Goal: Task Accomplishment & Management: Use online tool/utility

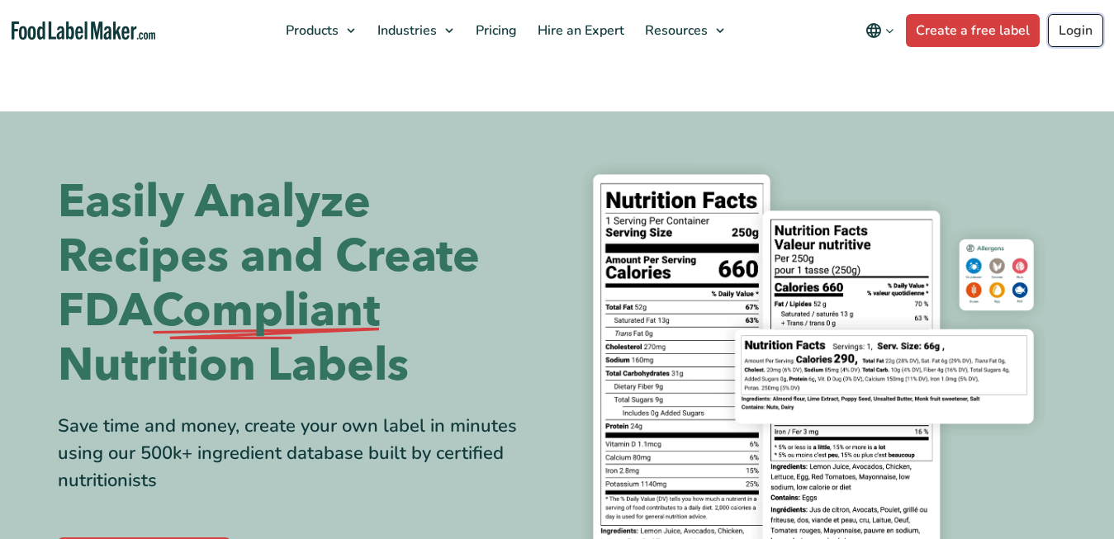
click at [1068, 29] on link "Login" at bounding box center [1075, 30] width 55 height 33
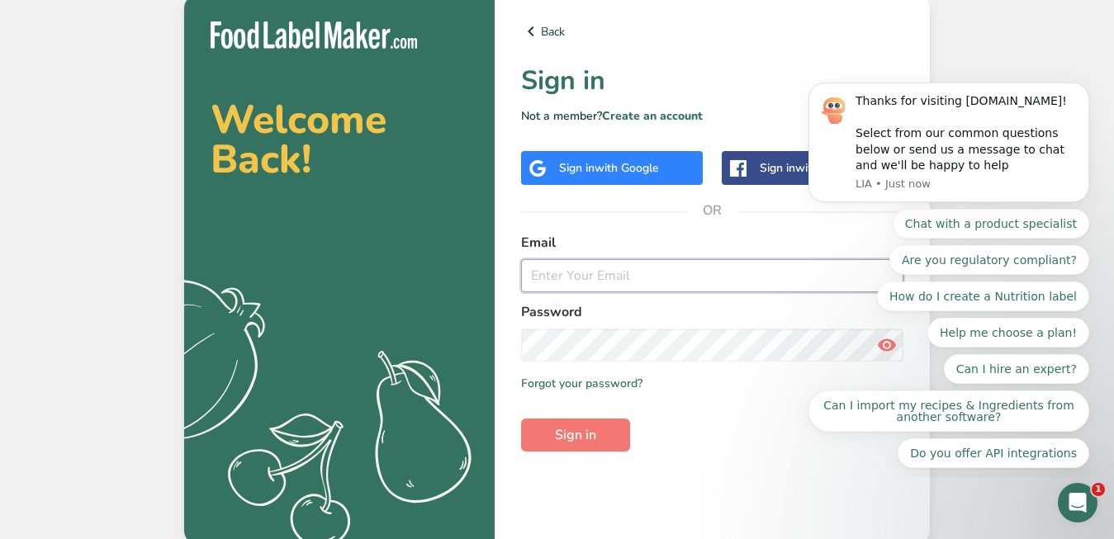
click at [663, 279] on input "email" at bounding box center [712, 275] width 382 height 33
type input "[EMAIL_ADDRESS][DOMAIN_NAME]"
click at [597, 442] on button "Sign in" at bounding box center [575, 435] width 109 height 33
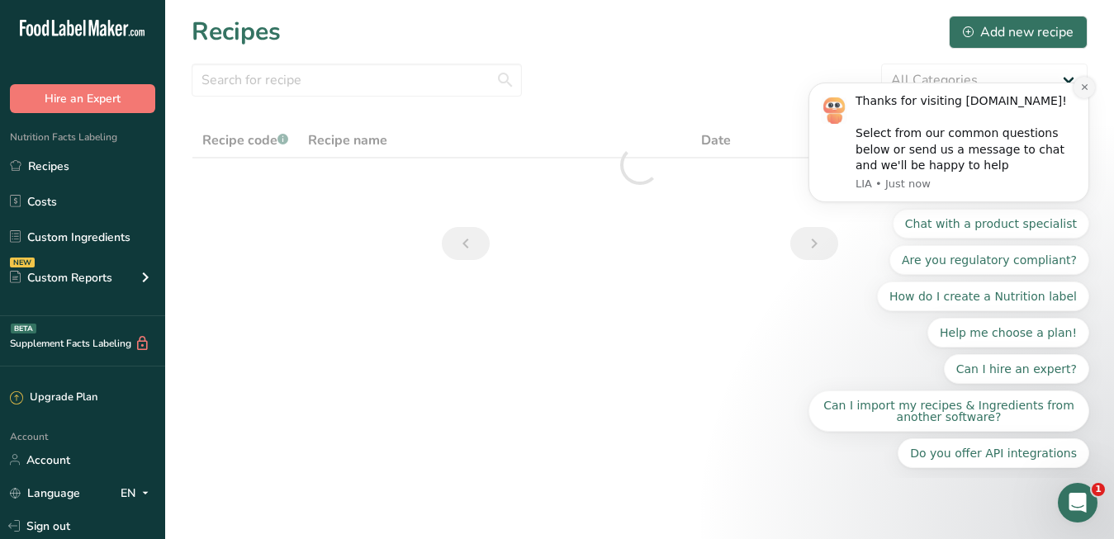
click at [1081, 86] on icon "Dismiss notification" at bounding box center [1084, 87] width 9 height 9
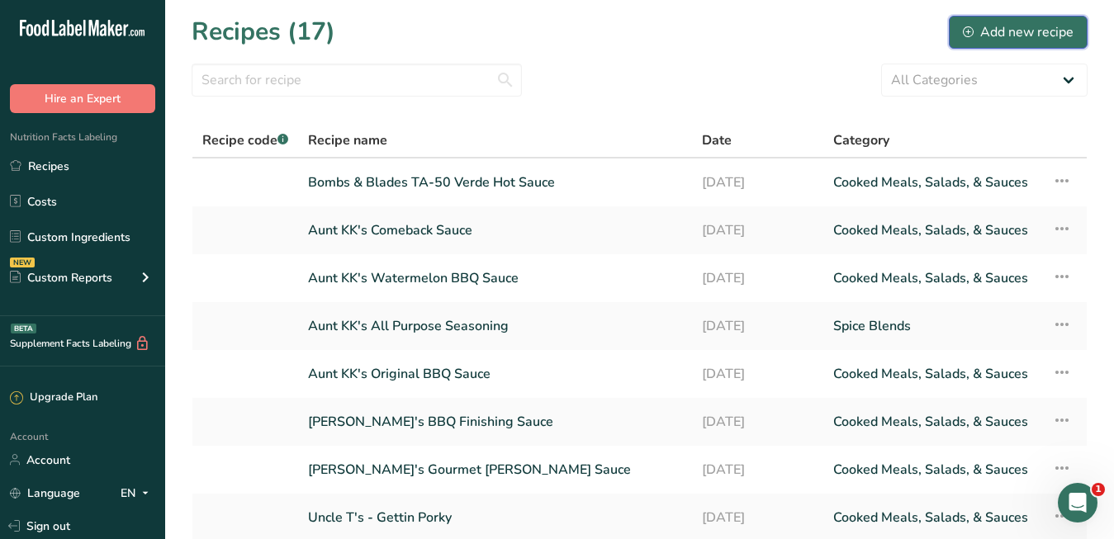
click at [989, 31] on div "Add new recipe" at bounding box center [1018, 32] width 111 height 20
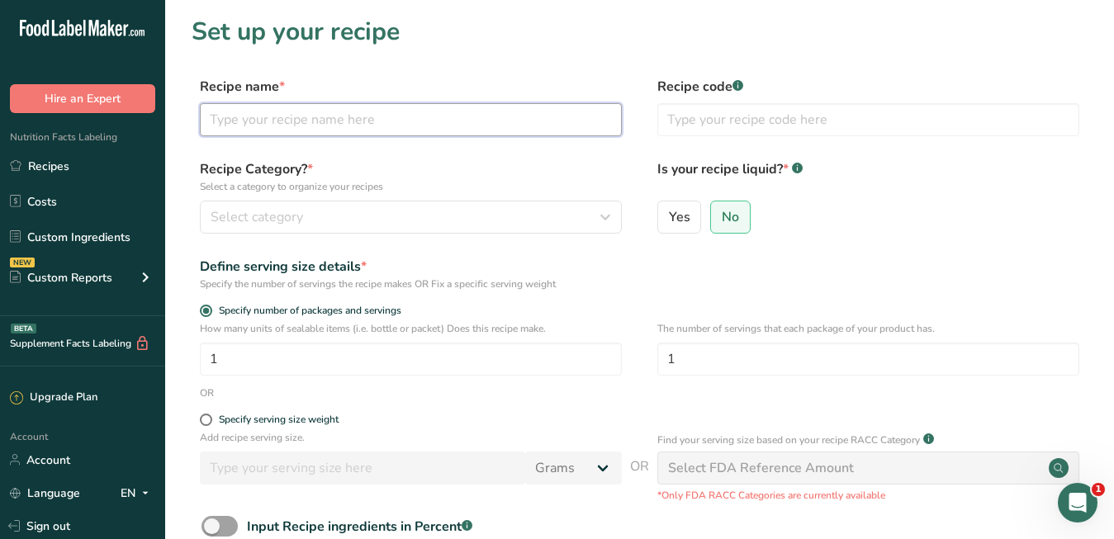
click at [493, 122] on input "text" at bounding box center [411, 119] width 422 height 33
type input "Aunt KK's Salt & Vinegar Seasoning"
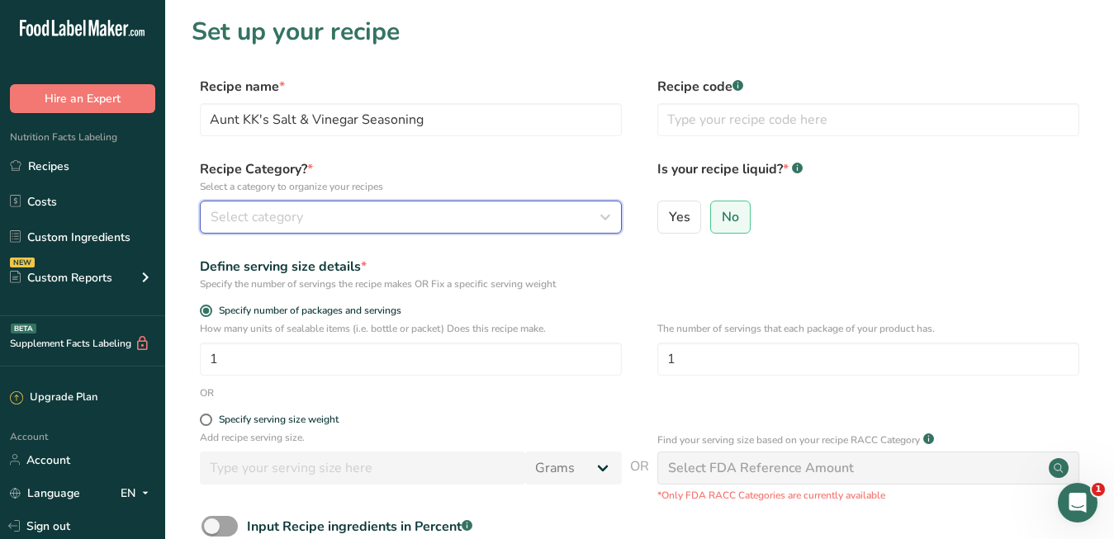
click at [479, 222] on div "Select category" at bounding box center [406, 217] width 391 height 20
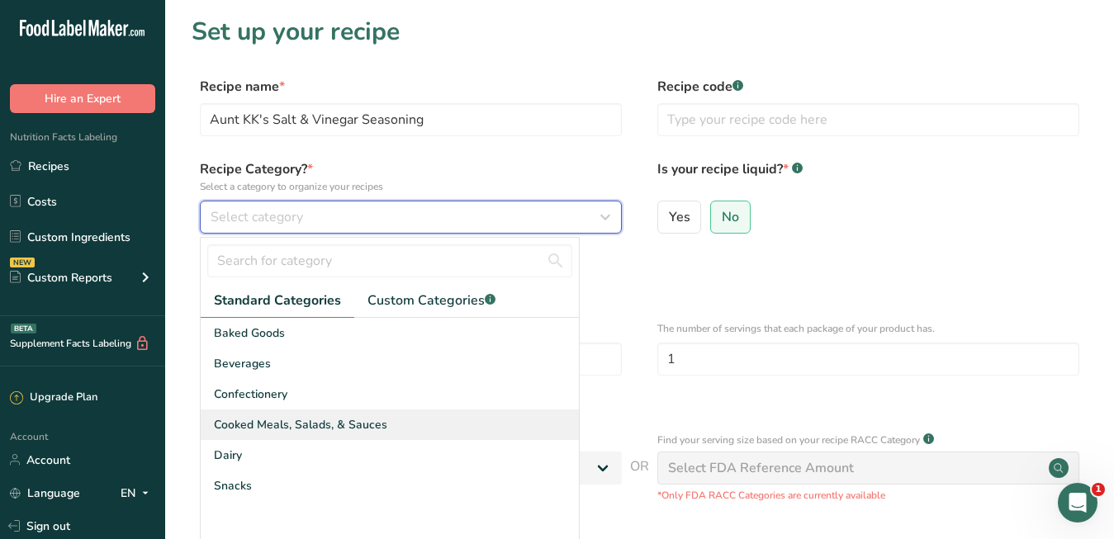
scroll to position [17, 0]
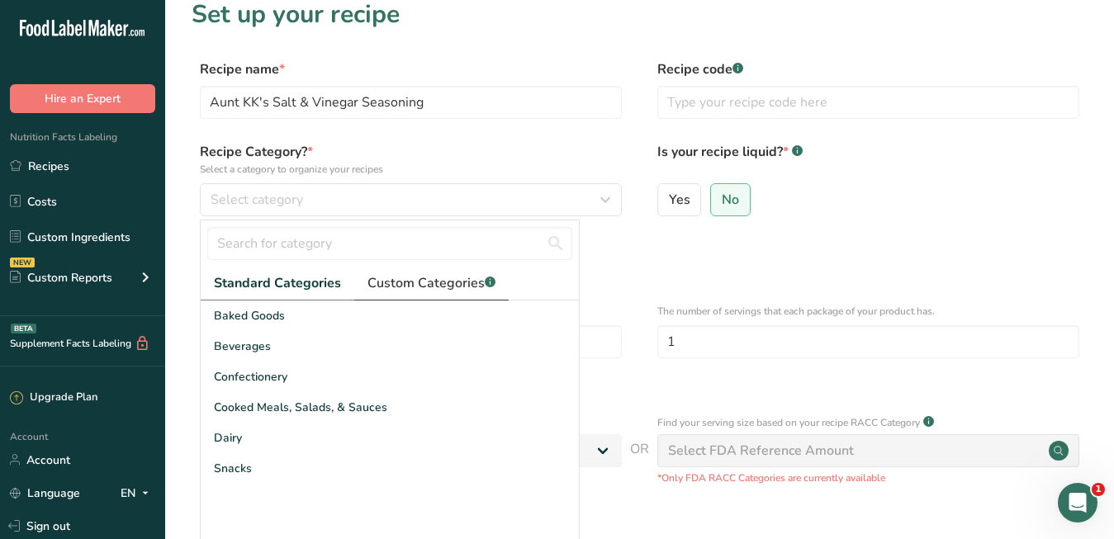
click at [419, 290] on span "Custom Categories .a-a{fill:#347362;}.b-a{fill:#fff;}" at bounding box center [431, 283] width 128 height 20
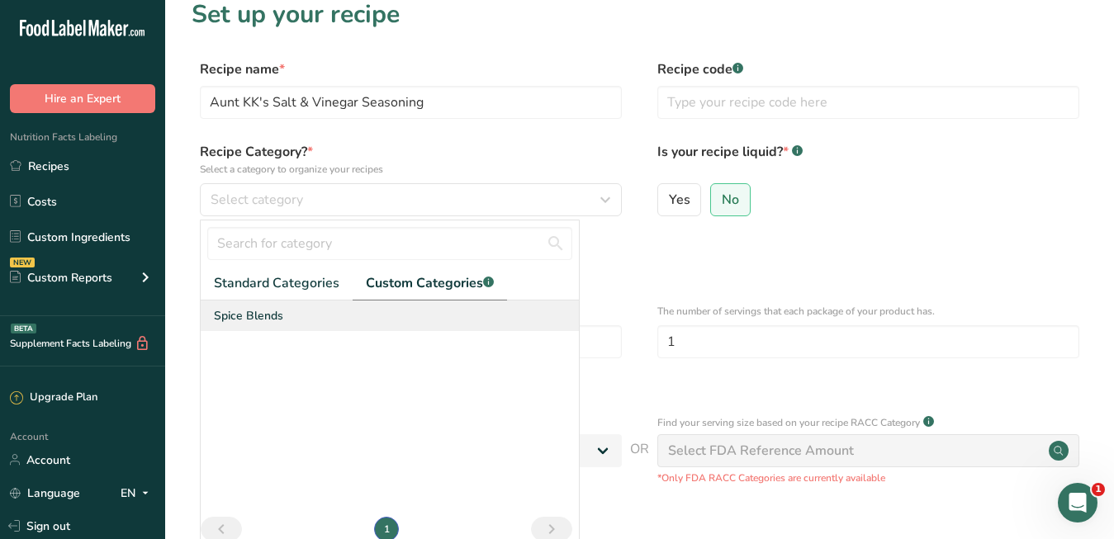
click at [353, 318] on div "Spice Blends" at bounding box center [390, 316] width 378 height 31
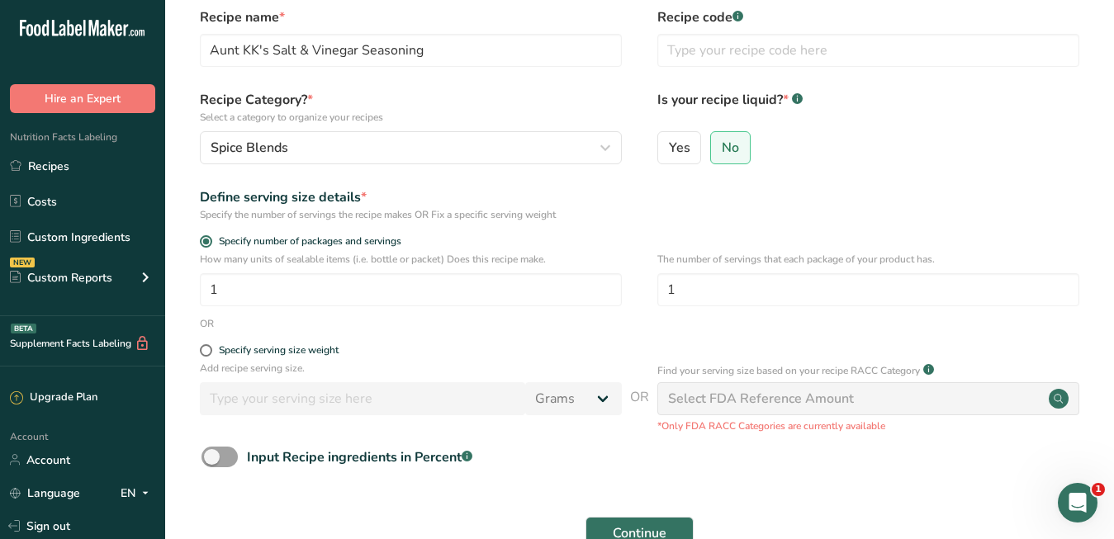
scroll to position [78, 0]
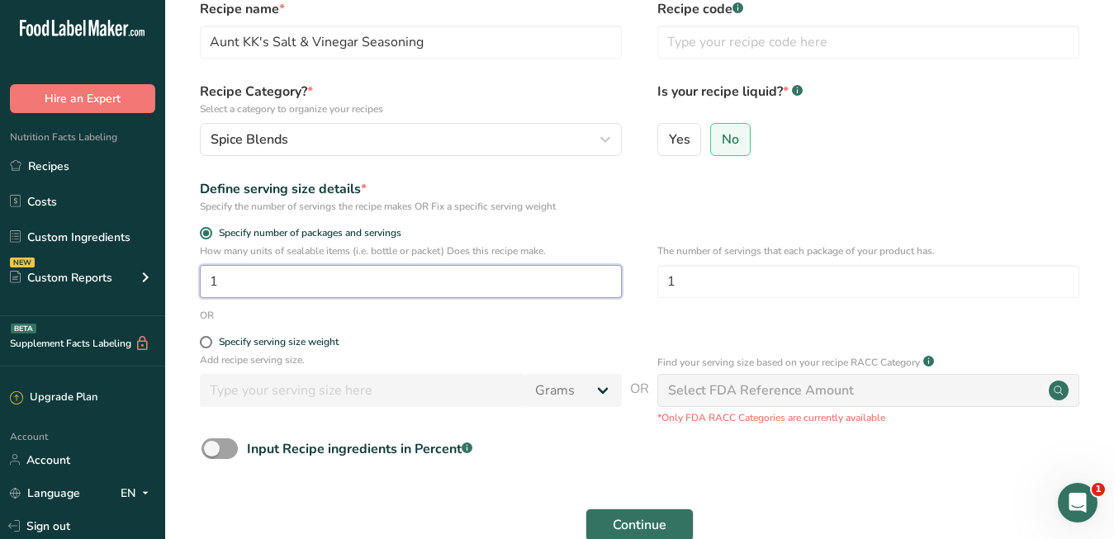
drag, startPoint x: 350, startPoint y: 280, endPoint x: 231, endPoint y: 292, distance: 119.5
click at [233, 292] on input "1" at bounding box center [411, 281] width 422 height 33
drag, startPoint x: 219, startPoint y: 291, endPoint x: 204, endPoint y: 290, distance: 15.0
click at [205, 291] on input "1" at bounding box center [411, 281] width 422 height 33
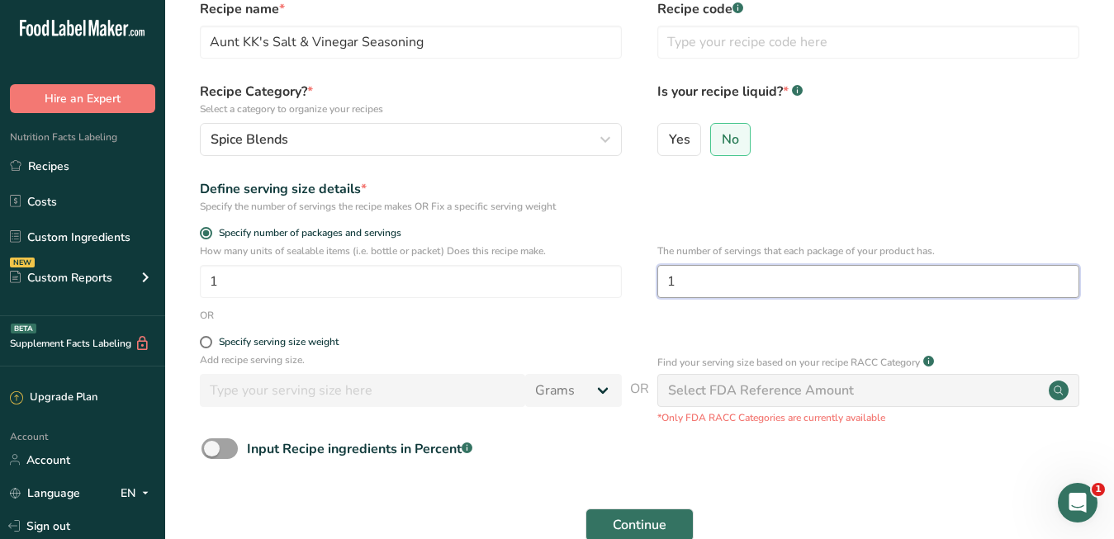
drag, startPoint x: 691, startPoint y: 280, endPoint x: 639, endPoint y: 281, distance: 52.0
click at [639, 281] on div "How many units of sealable items (i.e. bottle or packet) Does this recipe make.…" at bounding box center [640, 276] width 896 height 64
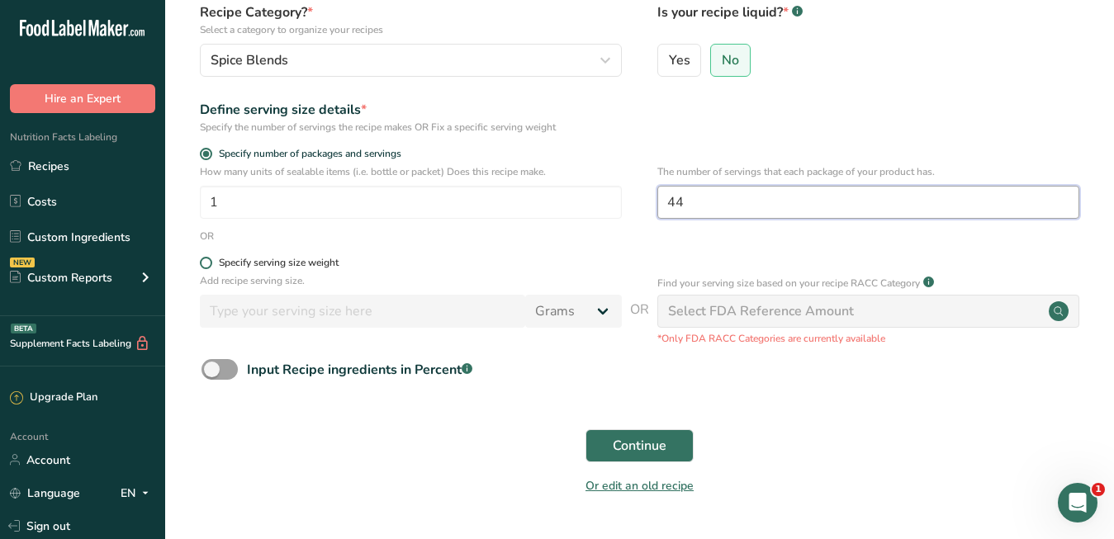
scroll to position [172, 0]
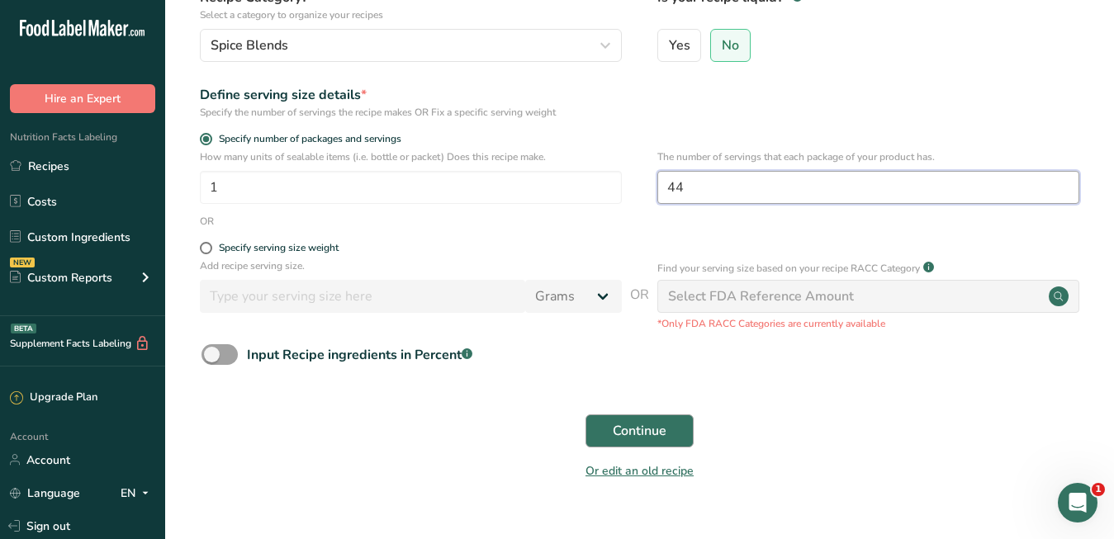
type input "44"
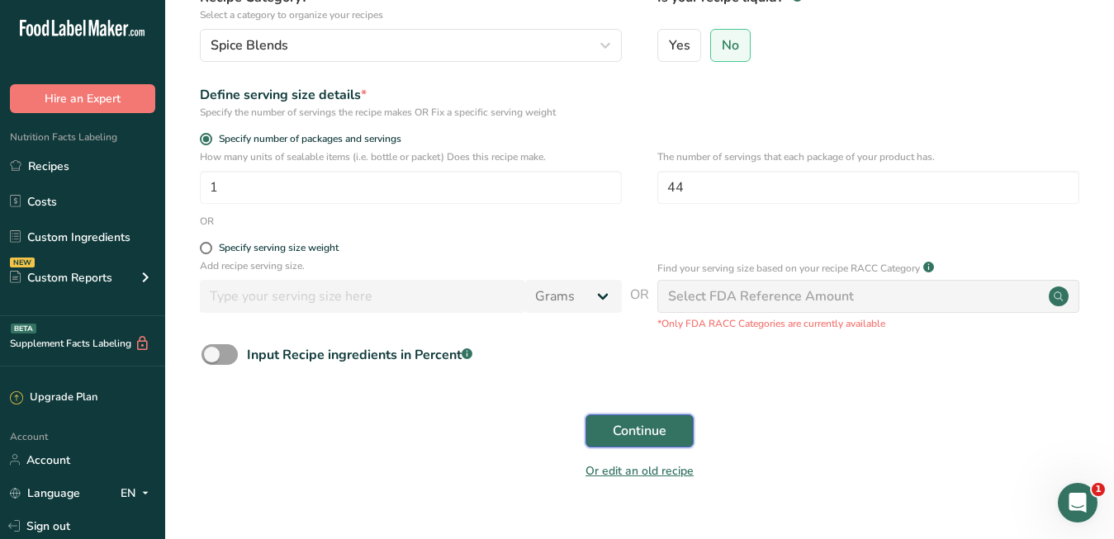
click at [659, 427] on span "Continue" at bounding box center [640, 431] width 54 height 20
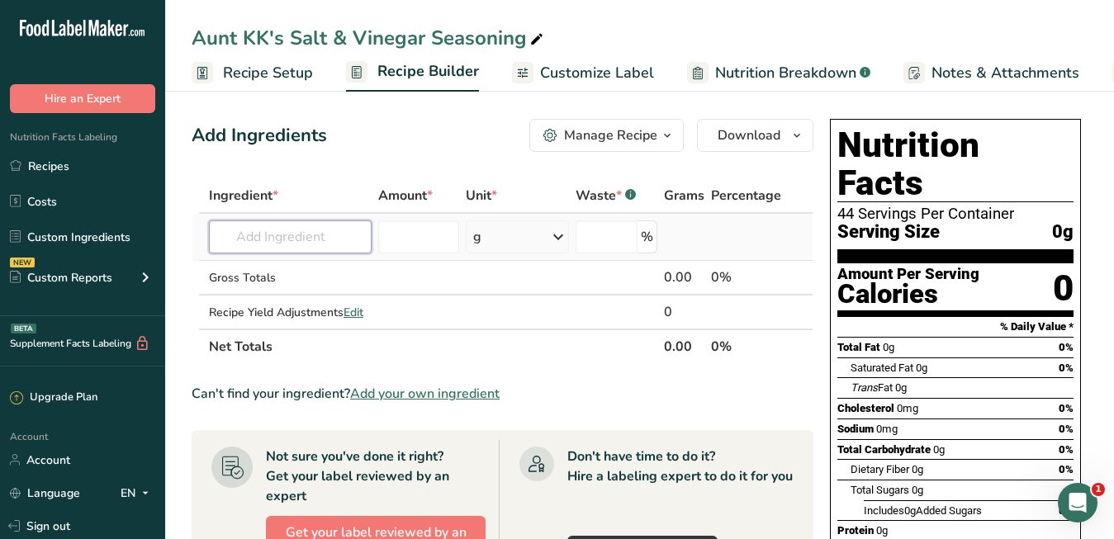
click at [344, 249] on input "text" at bounding box center [290, 236] width 163 height 33
type input "d"
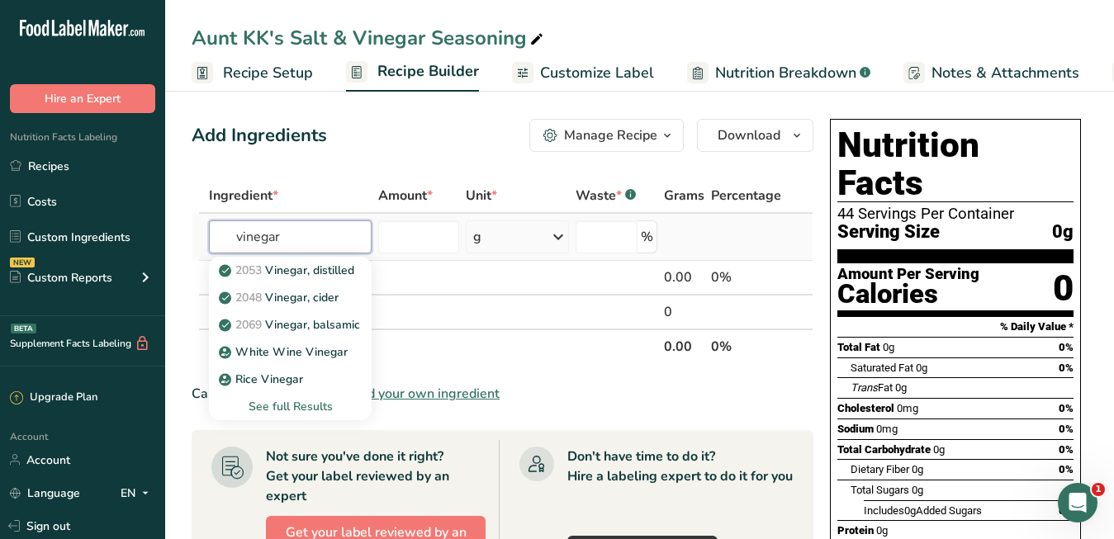
type input "vinegar"
click at [314, 410] on div "See full Results" at bounding box center [290, 406] width 136 height 17
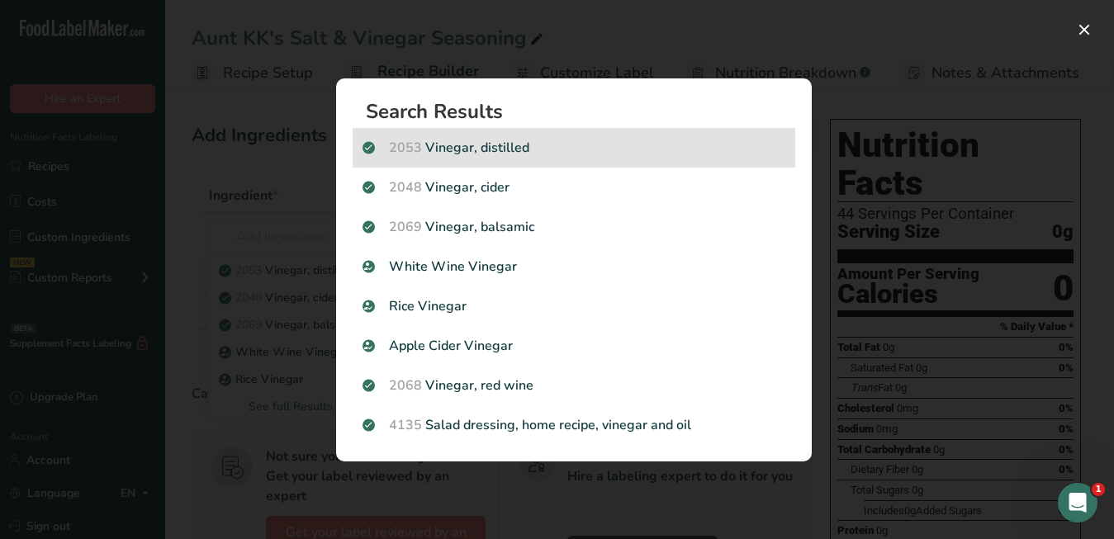
click at [435, 153] on p "2053 Vinegar, distilled" at bounding box center [573, 148] width 423 height 20
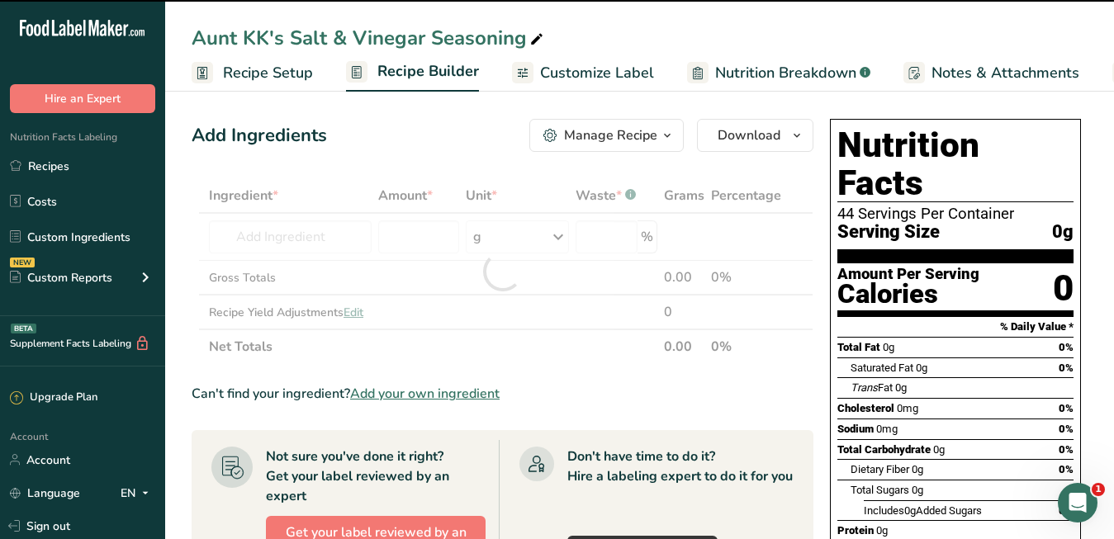
type input "0"
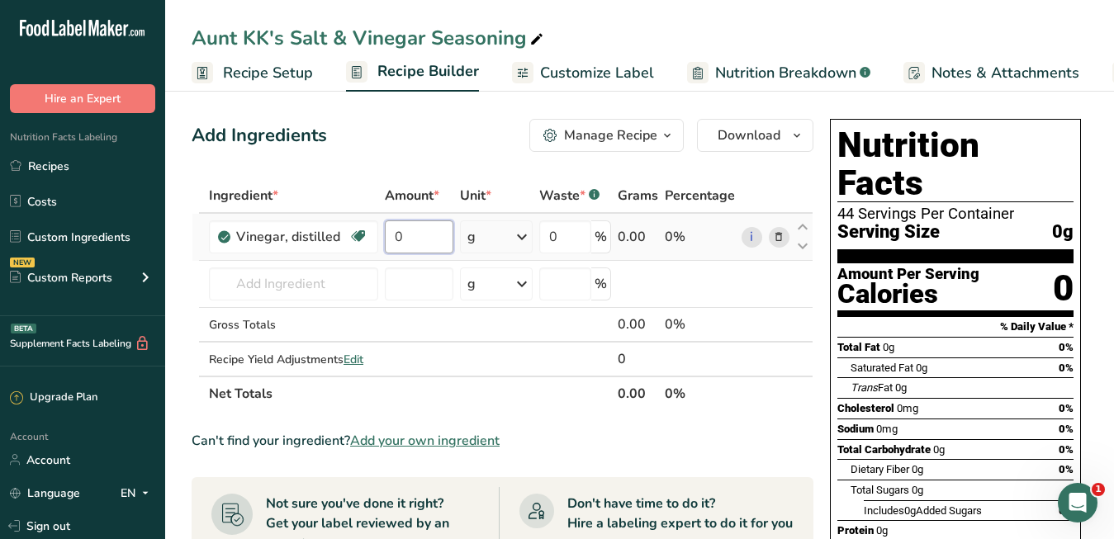
drag, startPoint x: 433, startPoint y: 232, endPoint x: 395, endPoint y: 235, distance: 38.1
click at [395, 235] on input "0" at bounding box center [419, 236] width 69 height 33
type input "3"
click at [348, 286] on div "Ingredient * Amount * Unit * Waste * .a-a{fill:#347362;}.b-a{fill:#fff;} Grams …" at bounding box center [503, 294] width 622 height 233
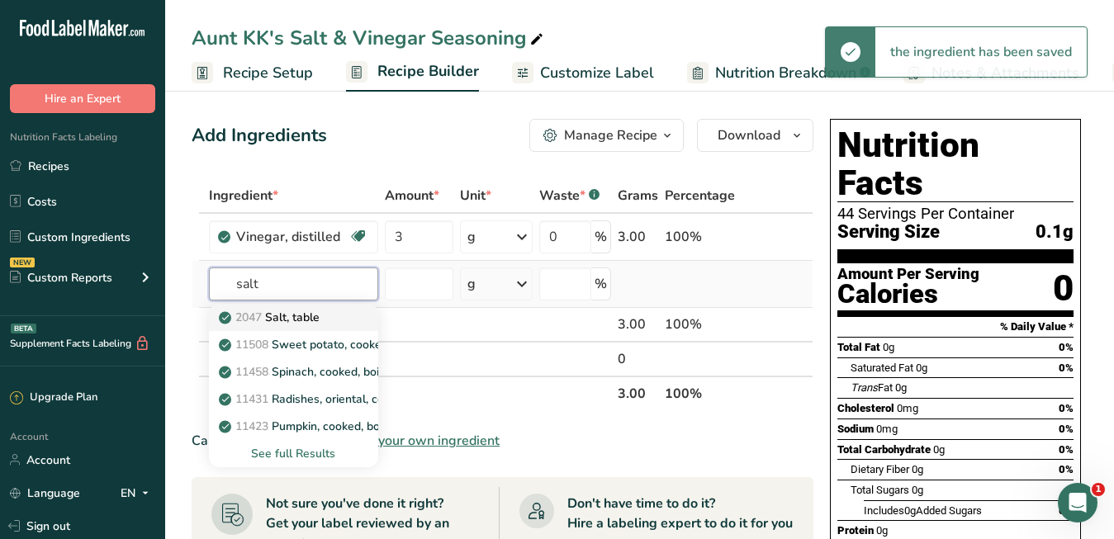
type input "salt"
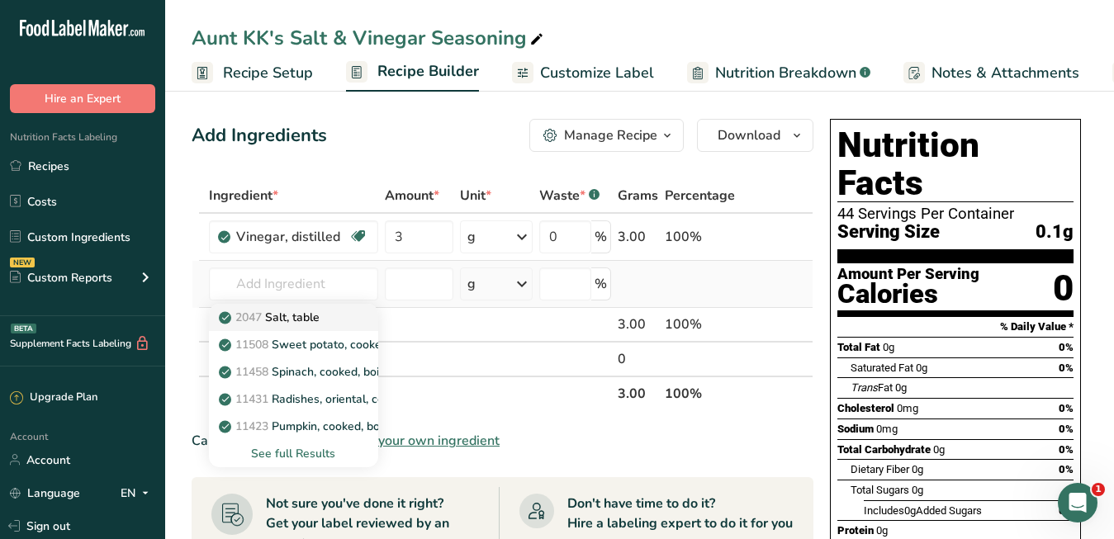
click at [345, 314] on link "2047 Salt, table" at bounding box center [293, 317] width 169 height 27
type input "Salt, table"
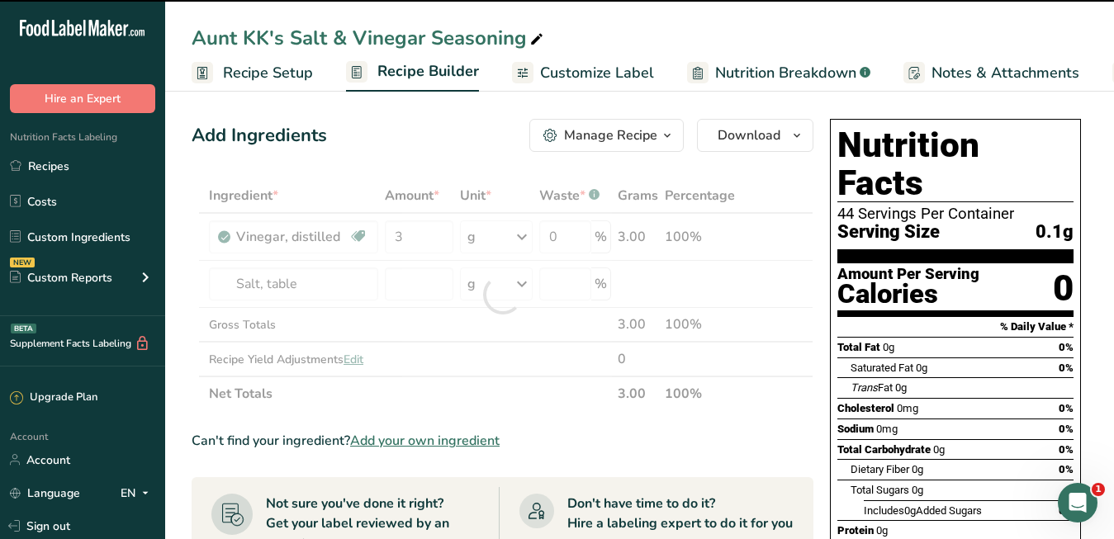
type input "0"
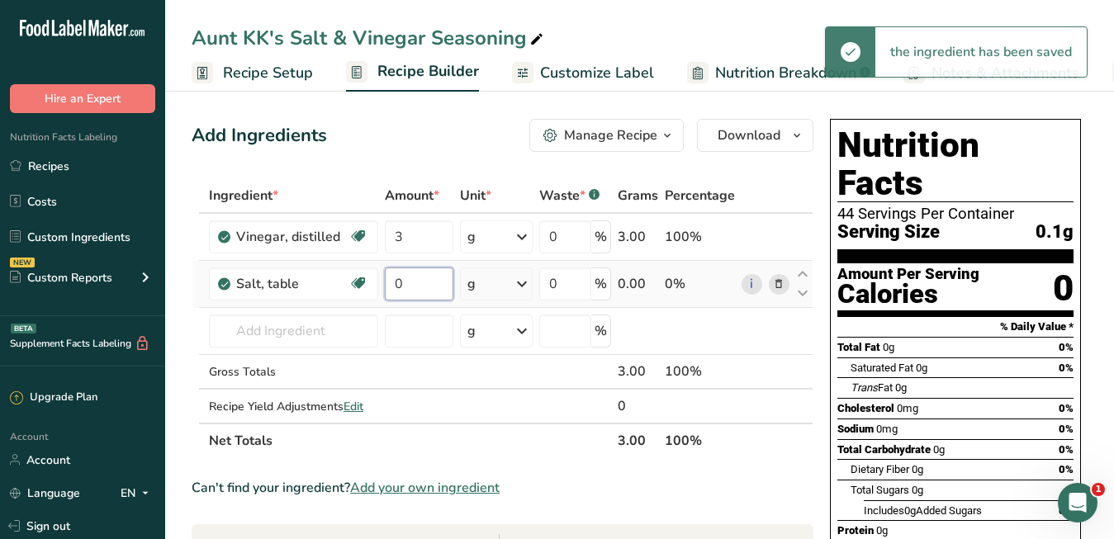
drag, startPoint x: 404, startPoint y: 277, endPoint x: 385, endPoint y: 275, distance: 19.1
click at [385, 275] on input "0" at bounding box center [419, 283] width 69 height 33
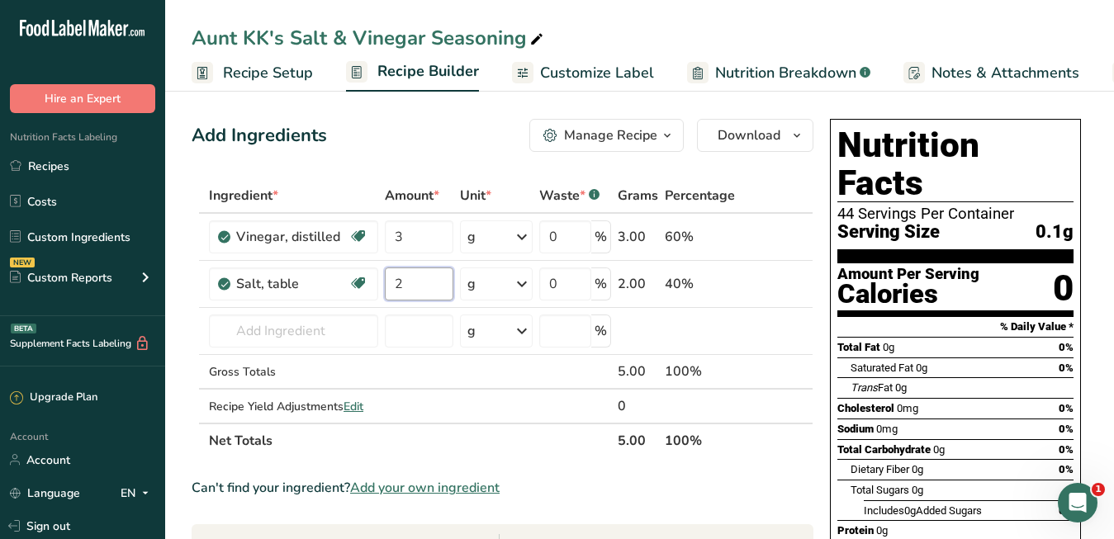
type input "2"
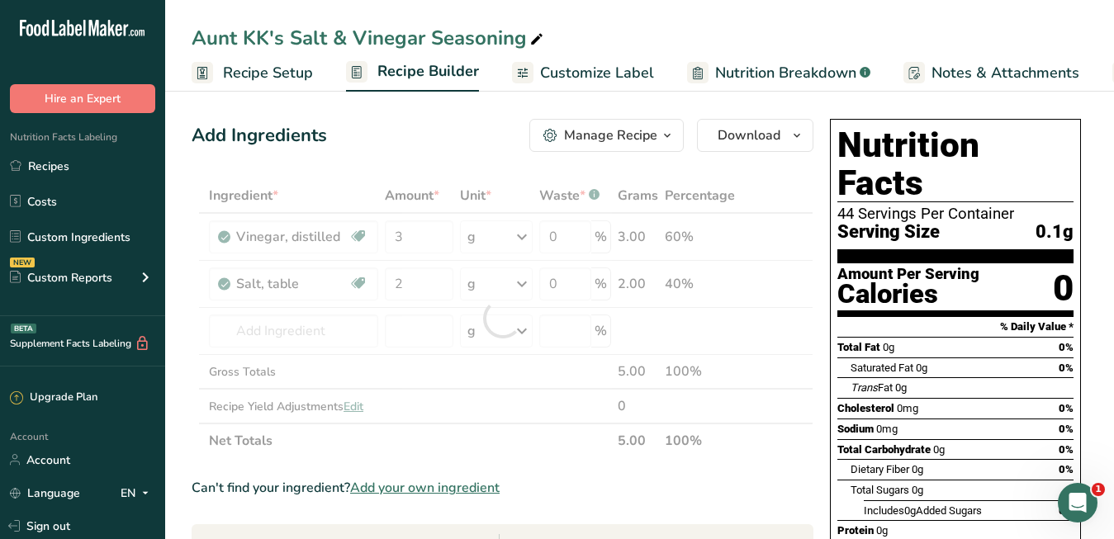
click at [512, 457] on div "Ingredient * Amount * Unit * Waste * .a-a{fill:#347362;}.b-a{fill:#fff;} Grams …" at bounding box center [503, 318] width 622 height 280
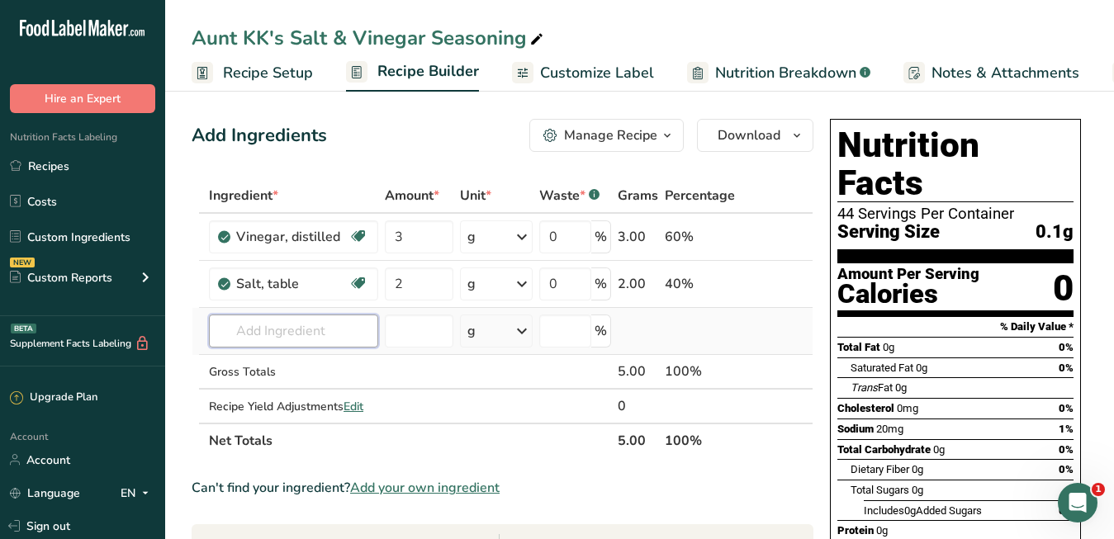
click at [240, 340] on input "text" at bounding box center [293, 331] width 169 height 33
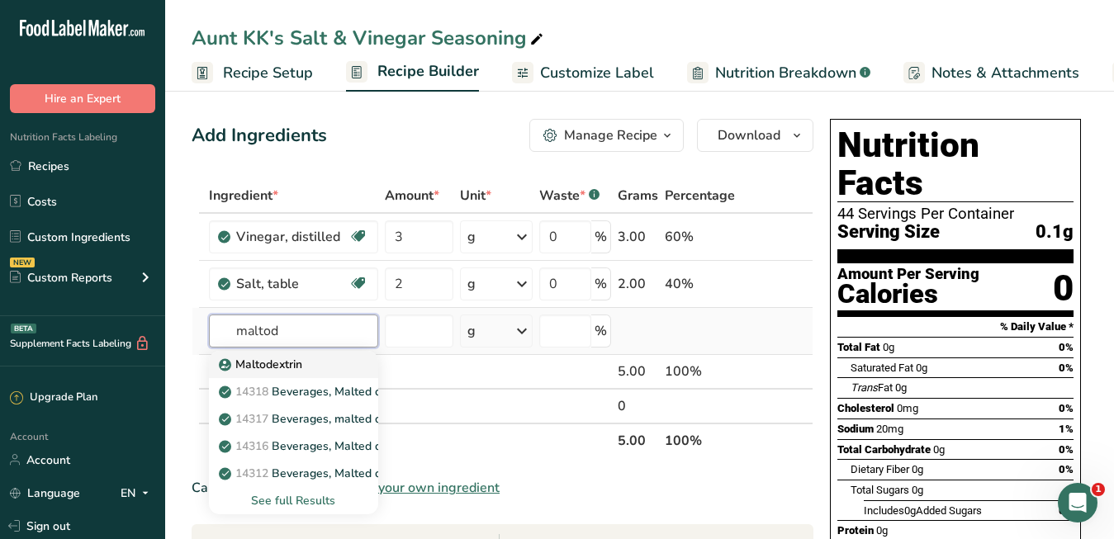
type input "maltod"
click at [239, 367] on p "Maltodextrin" at bounding box center [262, 364] width 80 height 17
type input "Maltodextrin"
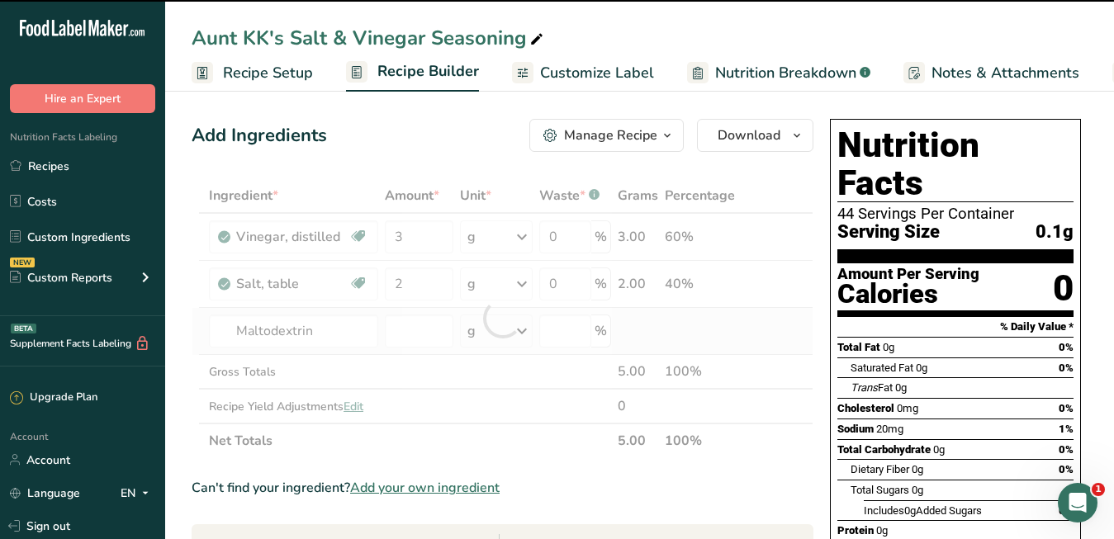
type input "0"
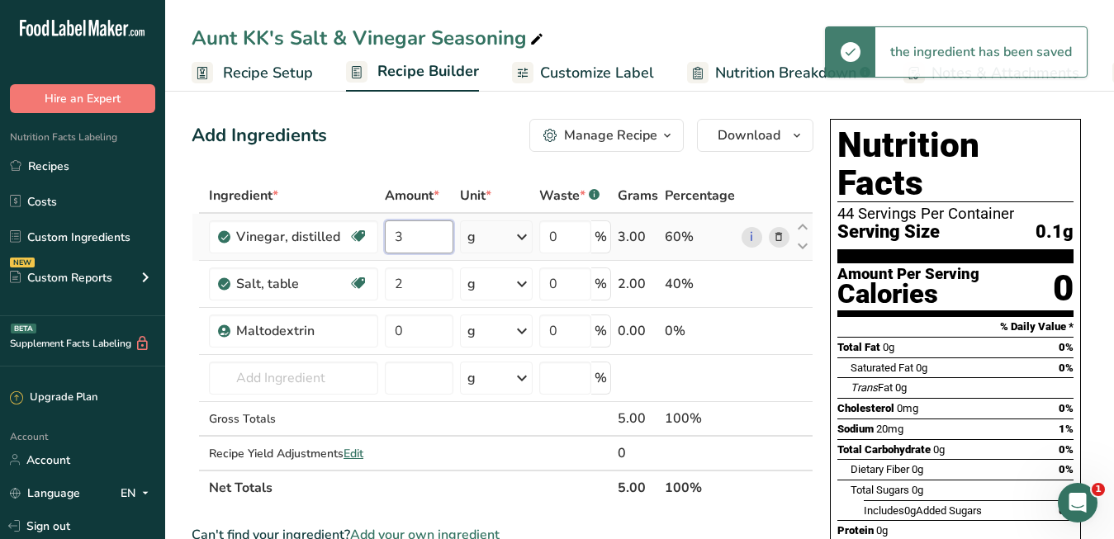
drag, startPoint x: 412, startPoint y: 239, endPoint x: 379, endPoint y: 239, distance: 33.0
click at [381, 239] on td "3" at bounding box center [418, 237] width 75 height 47
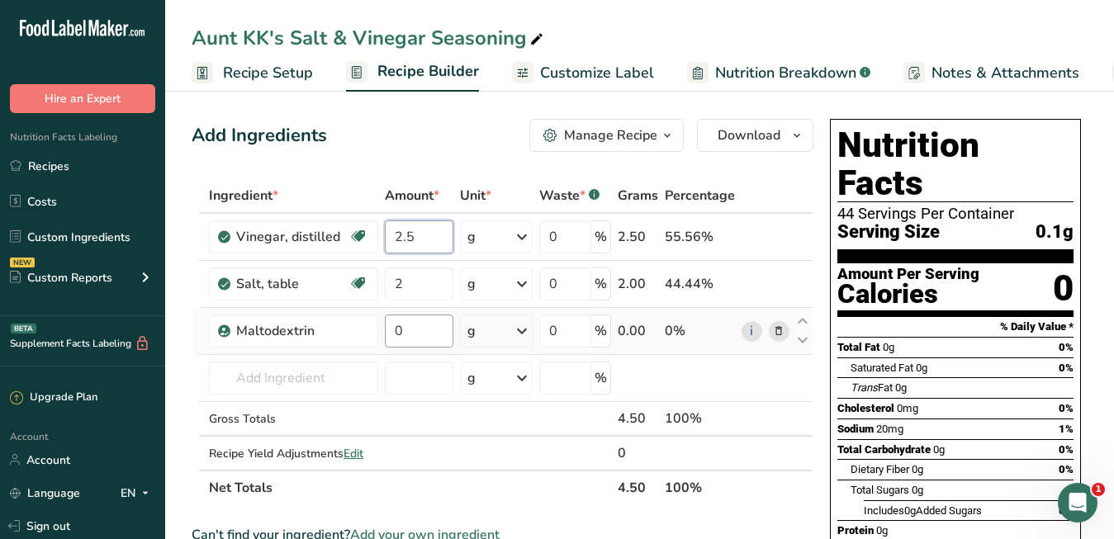
type input "2.5"
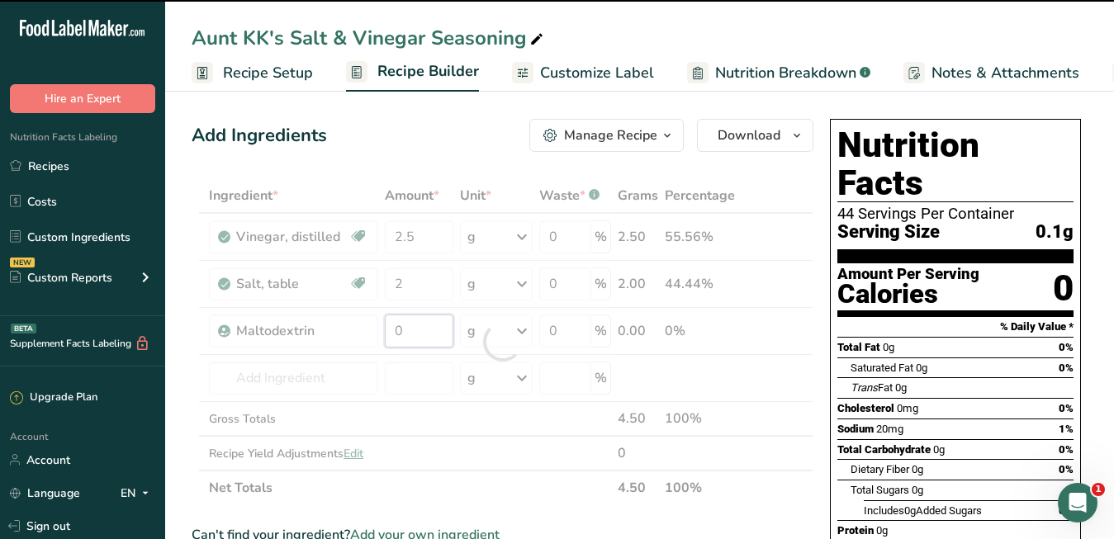
drag, startPoint x: 411, startPoint y: 327, endPoint x: 378, endPoint y: 326, distance: 33.0
click at [378, 327] on div "Ingredient * Amount * Unit * Waste * .a-a{fill:#347362;}.b-a{fill:#fff;} Grams …" at bounding box center [503, 341] width 622 height 327
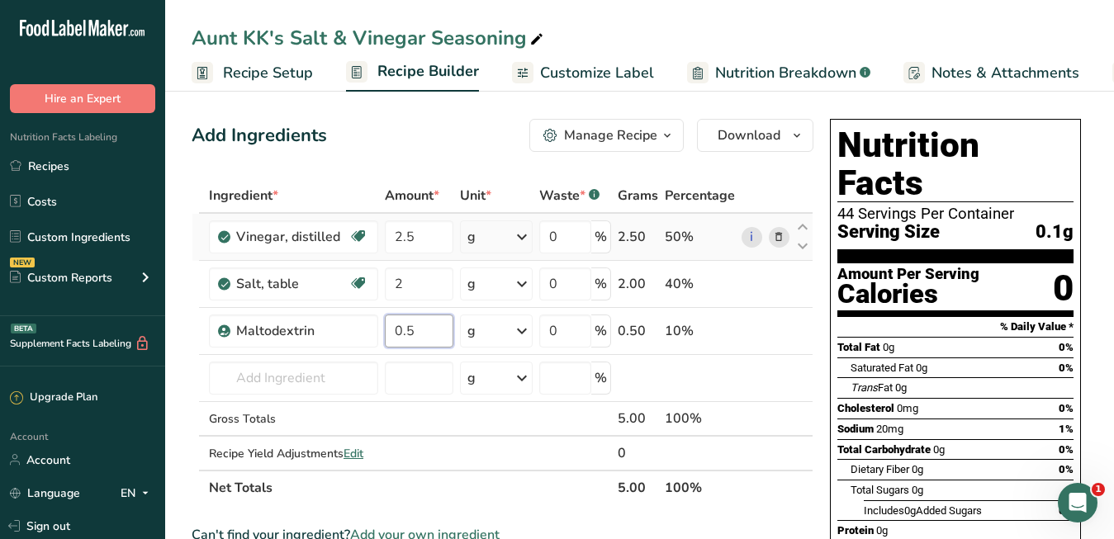
type input "0.5"
click at [508, 251] on div "Ingredient * Amount * Unit * Waste * .a-a{fill:#347362;}.b-a{fill:#fff;} Grams …" at bounding box center [503, 341] width 622 height 327
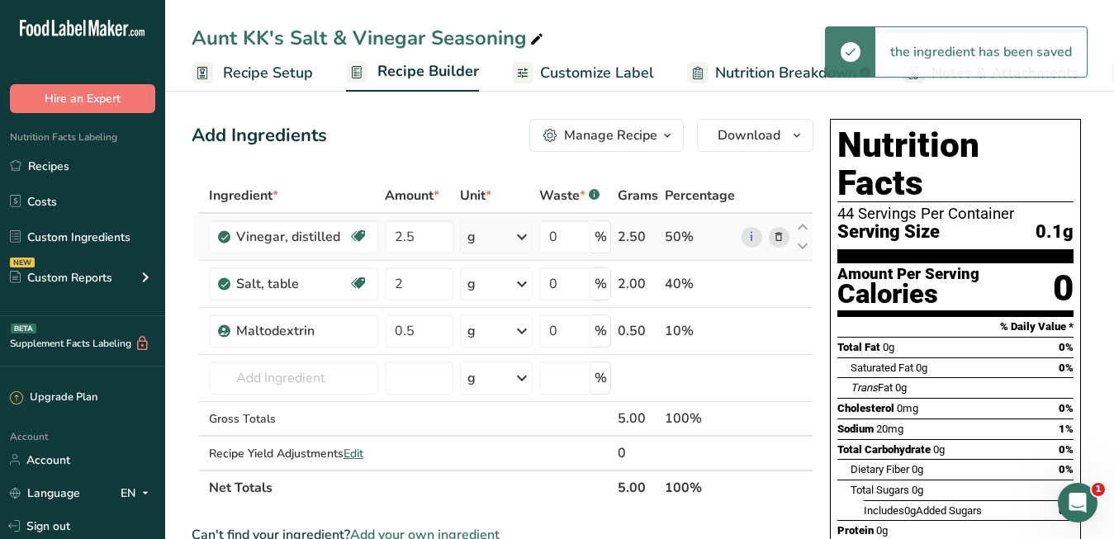
click at [513, 249] on icon at bounding box center [522, 237] width 20 height 30
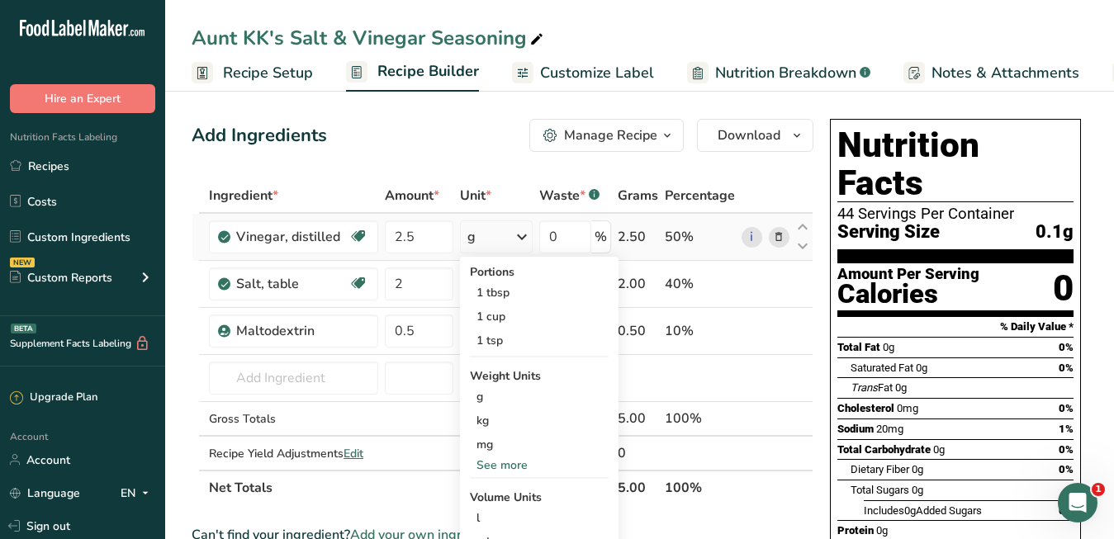
click at [504, 467] on div "See more" at bounding box center [539, 465] width 139 height 17
click at [494, 516] on div "oz" at bounding box center [539, 516] width 139 height 24
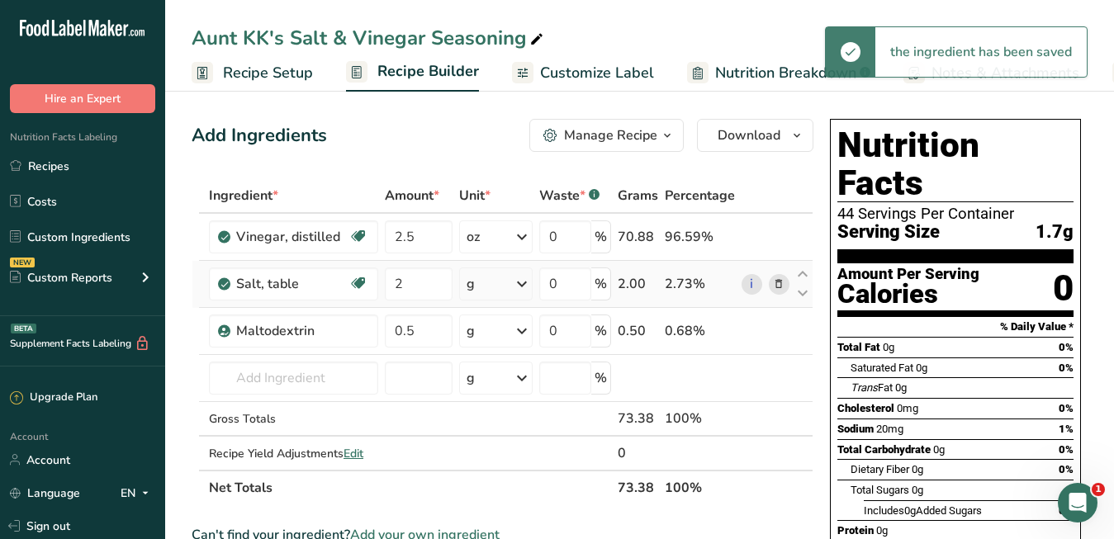
click at [521, 290] on icon at bounding box center [522, 284] width 20 height 30
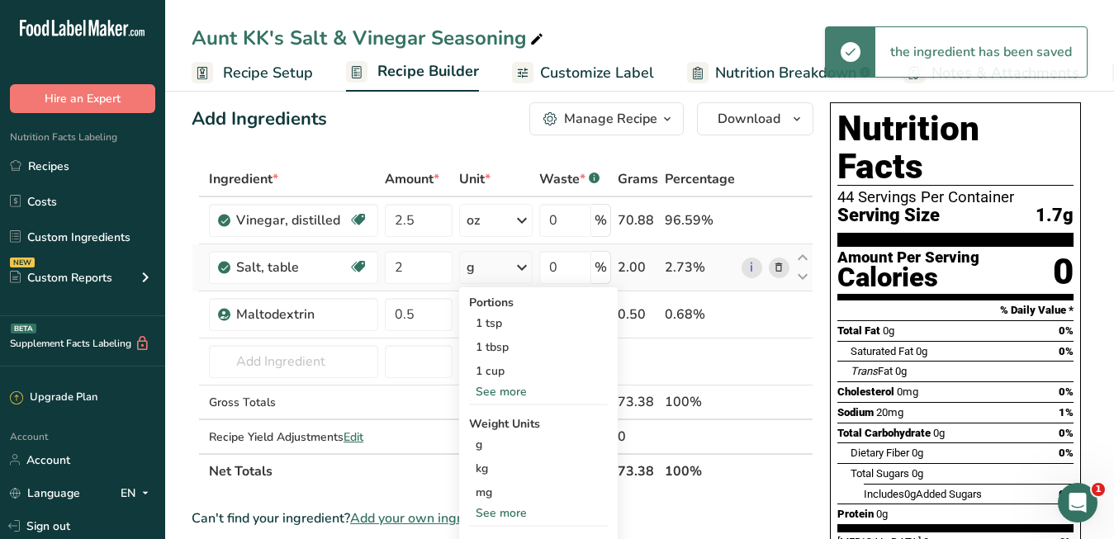
scroll to position [22, 0]
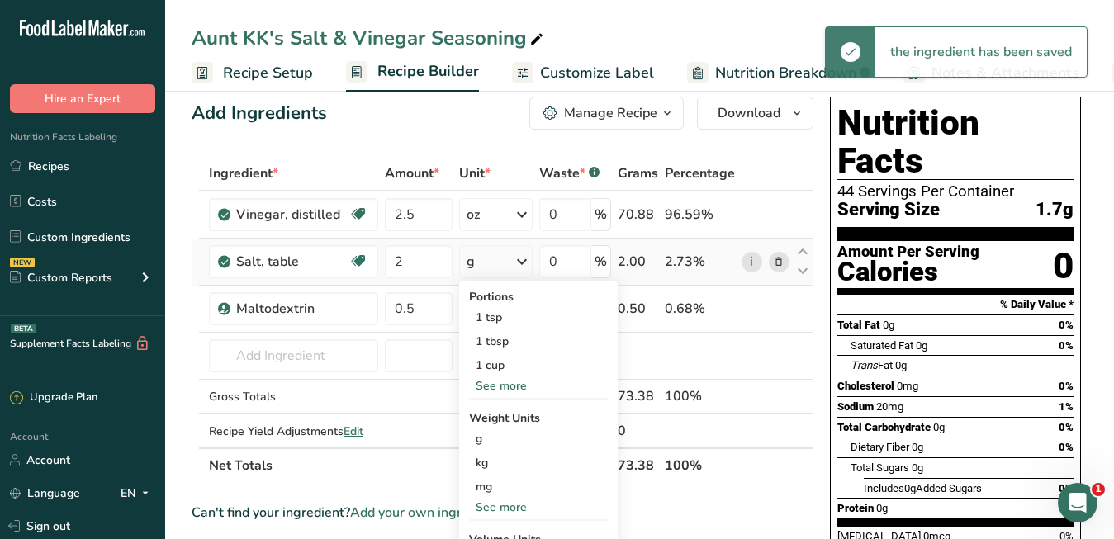
click at [504, 503] on div "See more" at bounding box center [538, 507] width 139 height 17
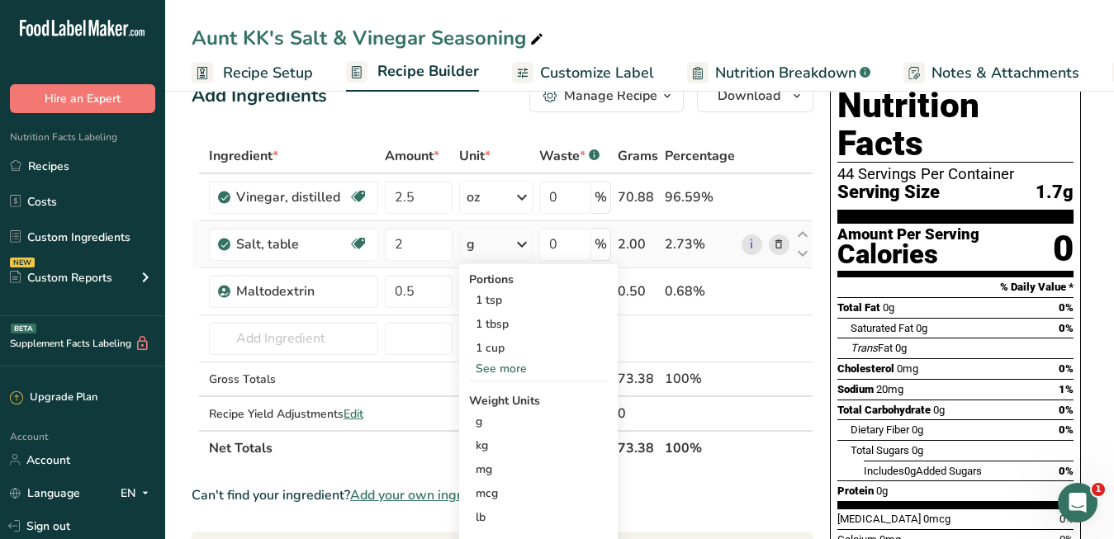
scroll to position [54, 0]
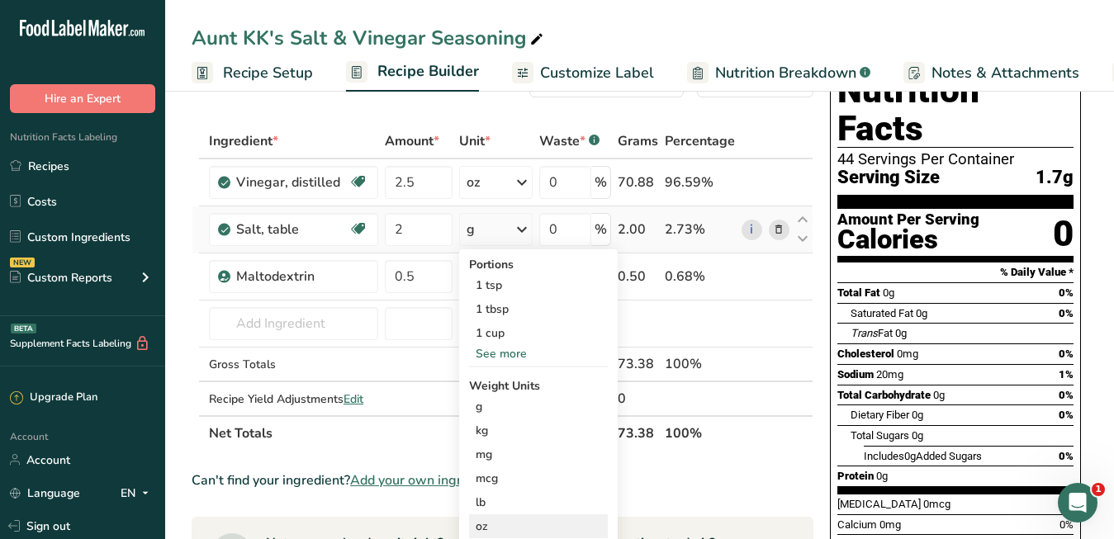
click at [499, 528] on div "oz" at bounding box center [538, 526] width 139 height 24
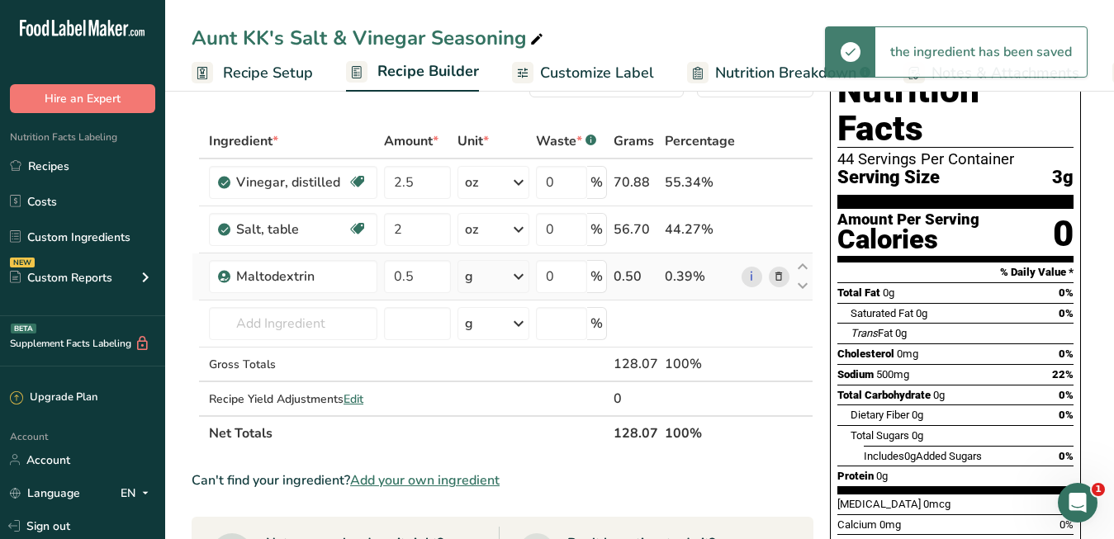
click at [521, 271] on icon at bounding box center [519, 277] width 20 height 30
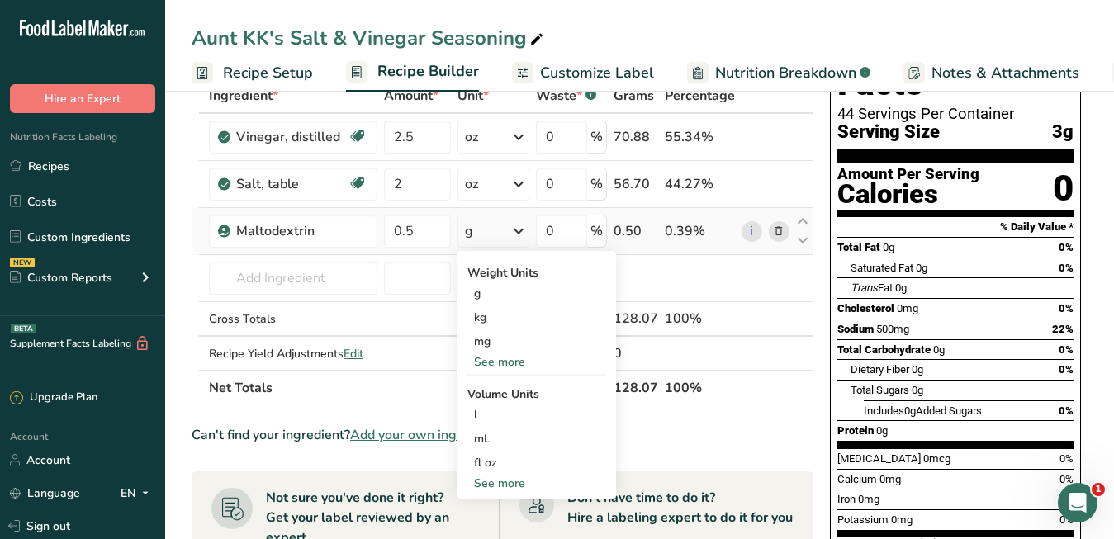
scroll to position [112, 0]
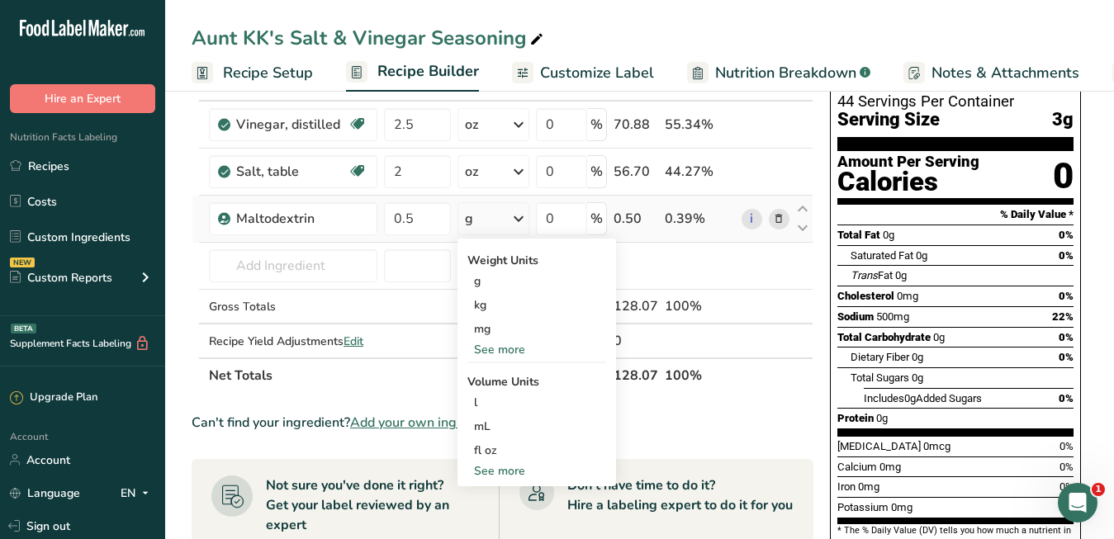
click at [518, 351] on div "See more" at bounding box center [536, 349] width 139 height 17
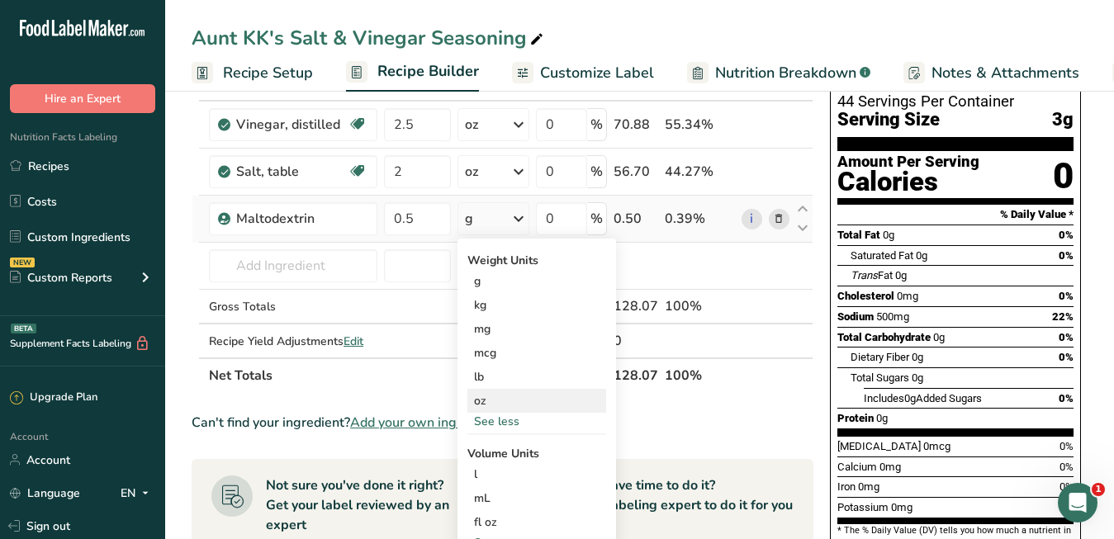
click at [504, 397] on div "oz" at bounding box center [536, 401] width 139 height 24
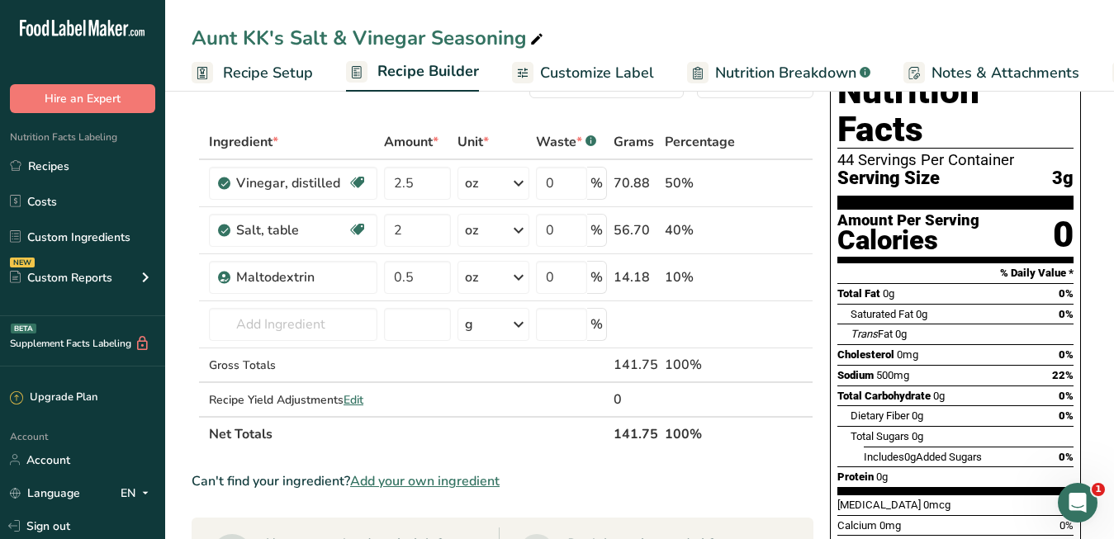
scroll to position [42, 0]
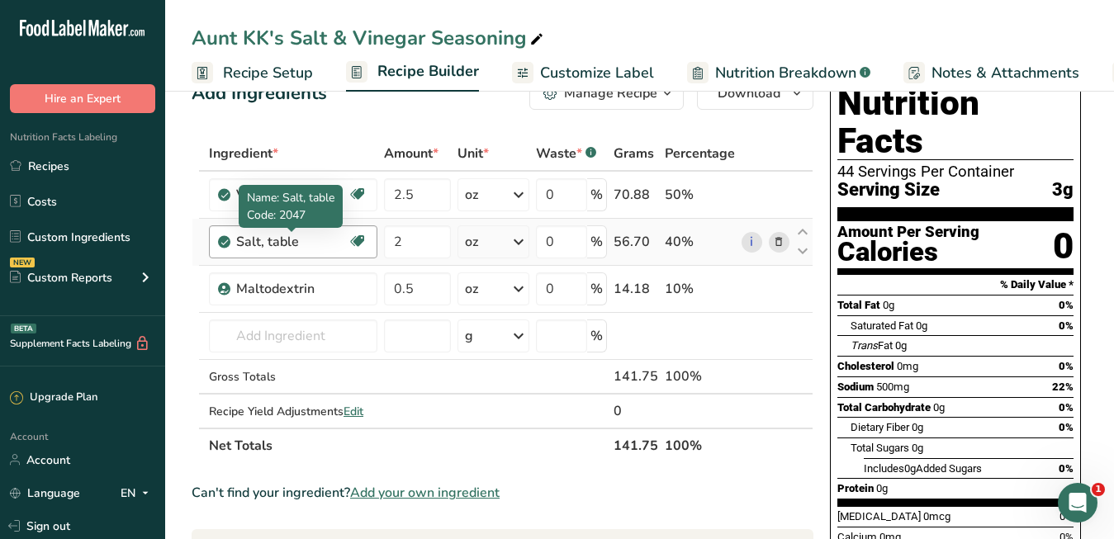
click at [314, 241] on div "Salt, table" at bounding box center [291, 242] width 111 height 20
drag, startPoint x: 307, startPoint y: 242, endPoint x: 217, endPoint y: 247, distance: 90.1
click at [217, 247] on td "Salt, table Dairy free Gluten free Vegan Vegetarian Soy free" at bounding box center [293, 242] width 175 height 47
click at [780, 239] on icon at bounding box center [779, 242] width 12 height 17
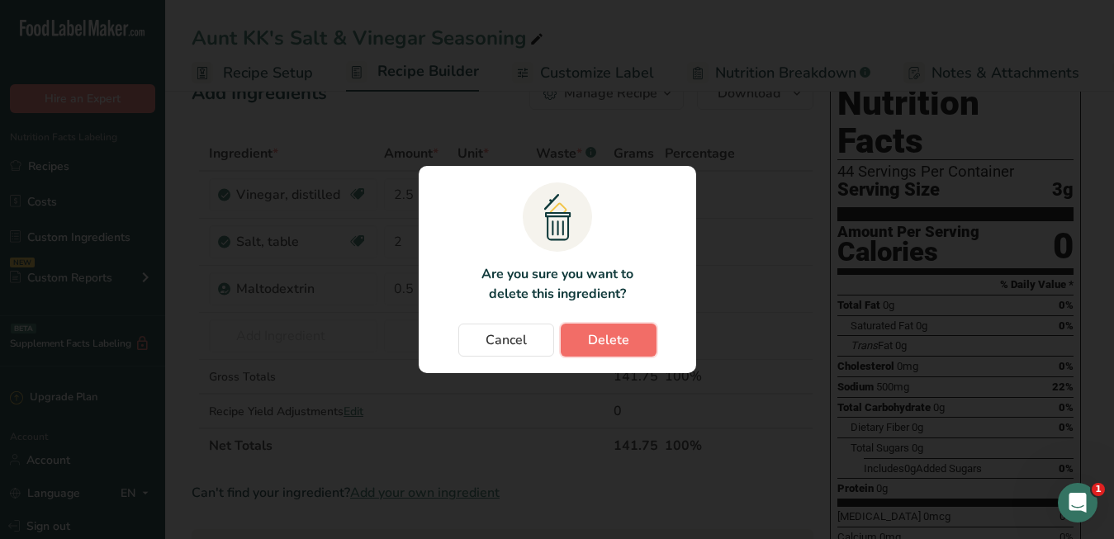
click at [594, 337] on span "Delete" at bounding box center [608, 340] width 41 height 20
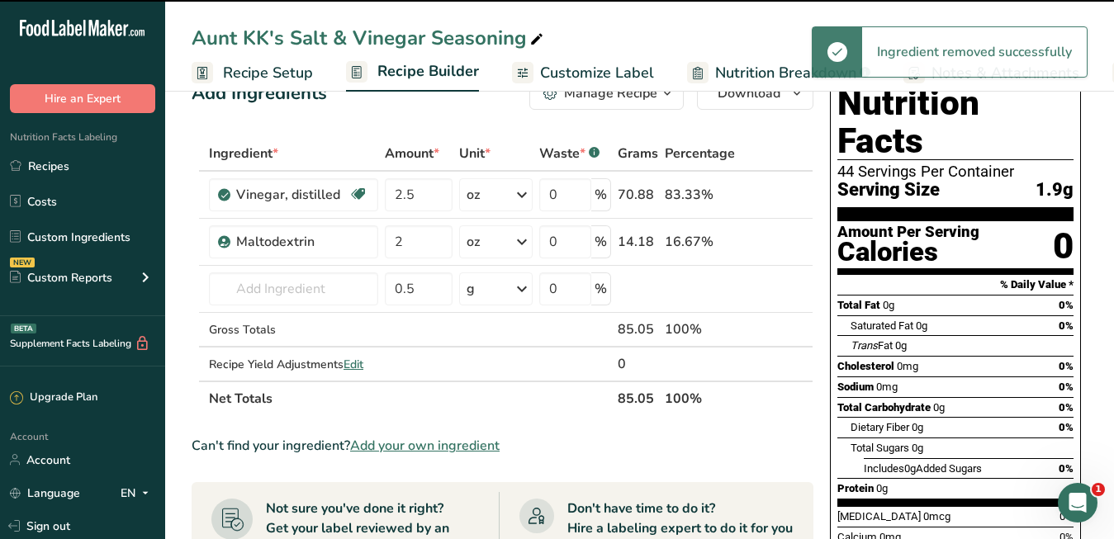
type input "0.5"
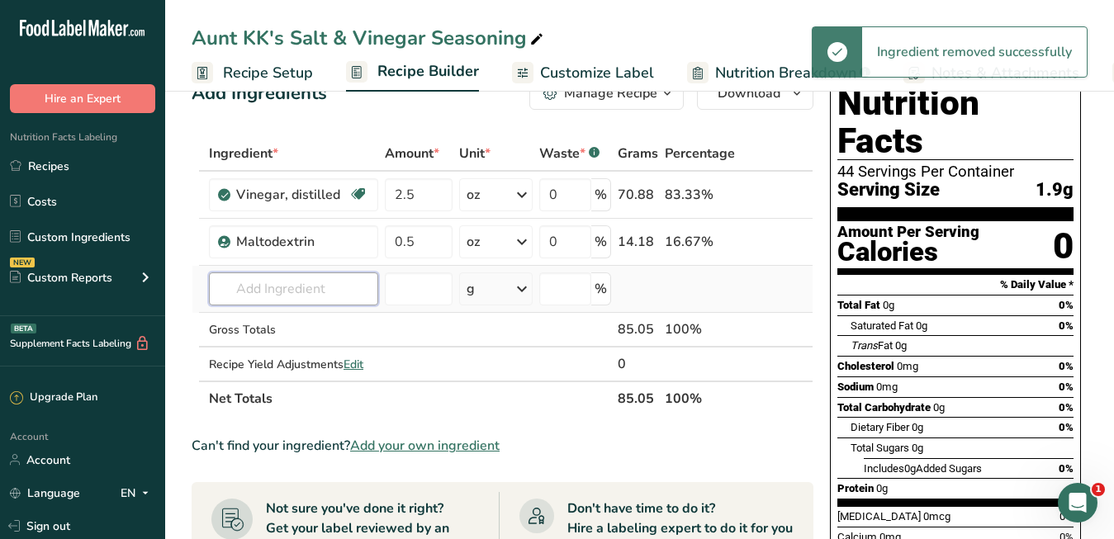
click at [316, 296] on input "text" at bounding box center [293, 288] width 169 height 33
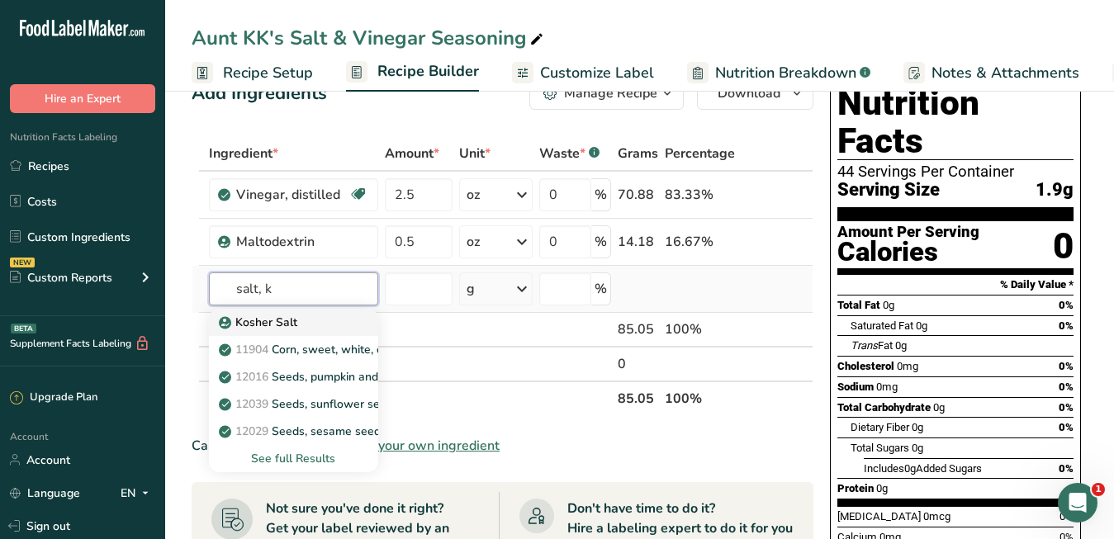
type input "salt, k"
click at [304, 323] on div "Kosher Salt" at bounding box center [280, 322] width 116 height 17
type input "Kosher Salt"
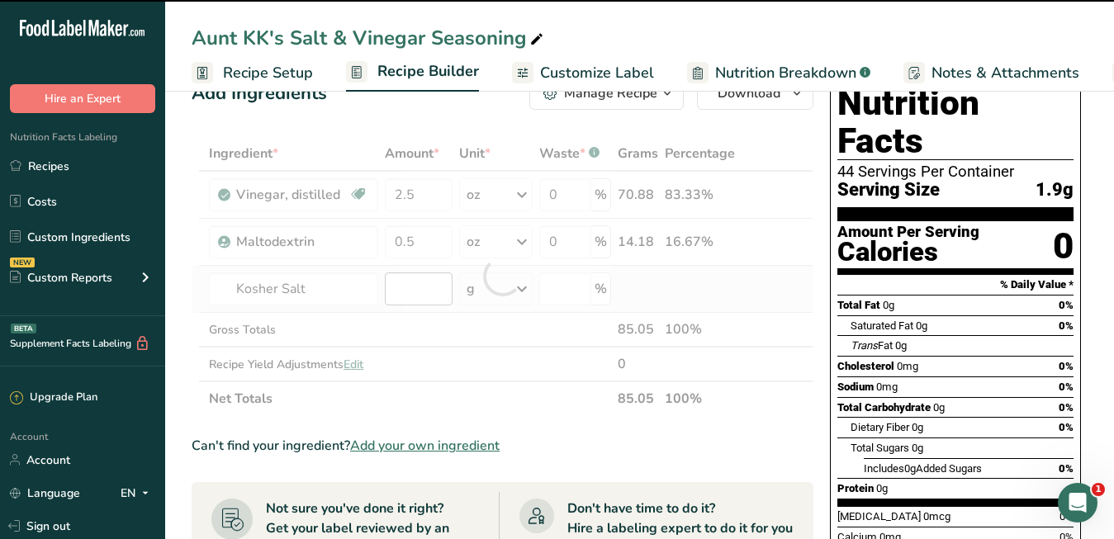
type input "0"
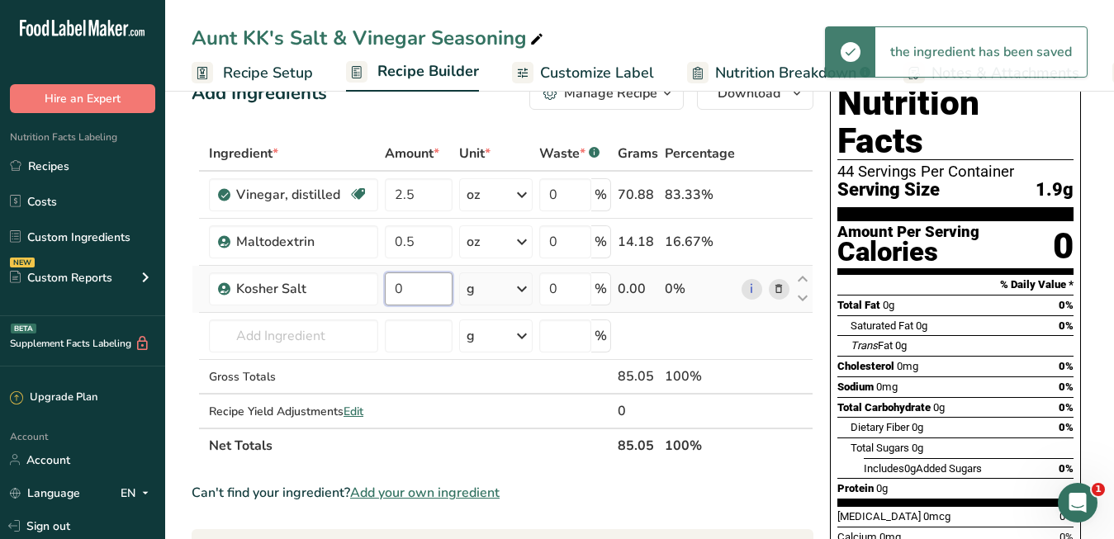
drag, startPoint x: 414, startPoint y: 286, endPoint x: 390, endPoint y: 287, distance: 24.8
click at [390, 286] on input "0" at bounding box center [419, 288] width 69 height 33
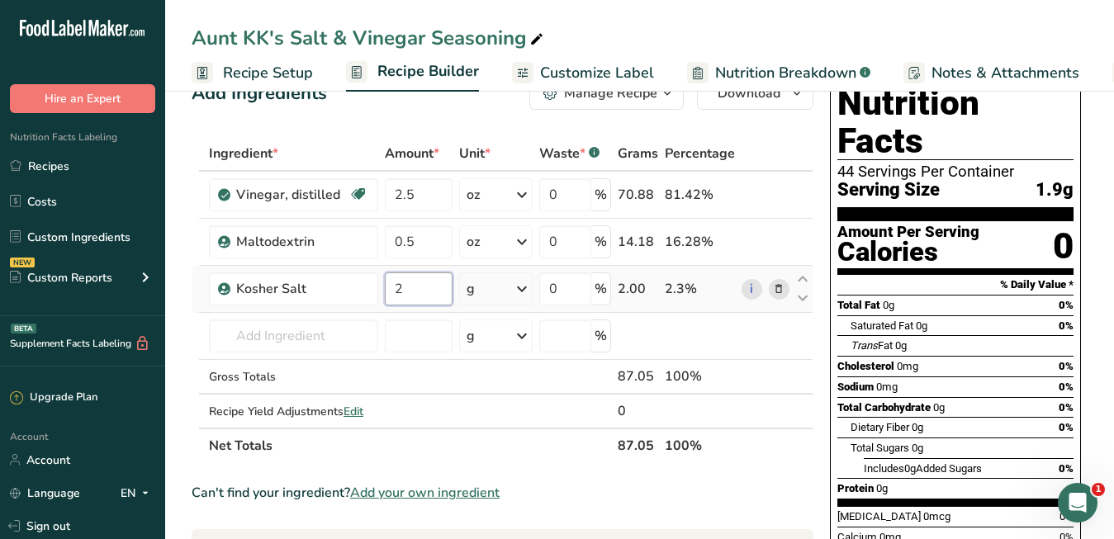
type input "2"
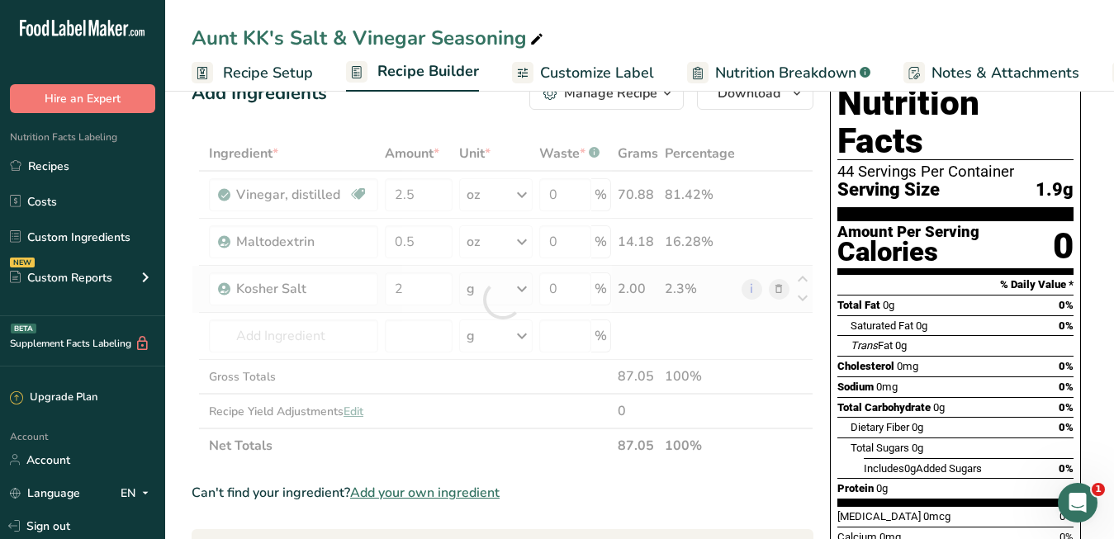
click at [524, 292] on div "Ingredient * Amount * Unit * Waste * .a-a{fill:#347362;}.b-a{fill:#fff;} Grams …" at bounding box center [503, 299] width 622 height 327
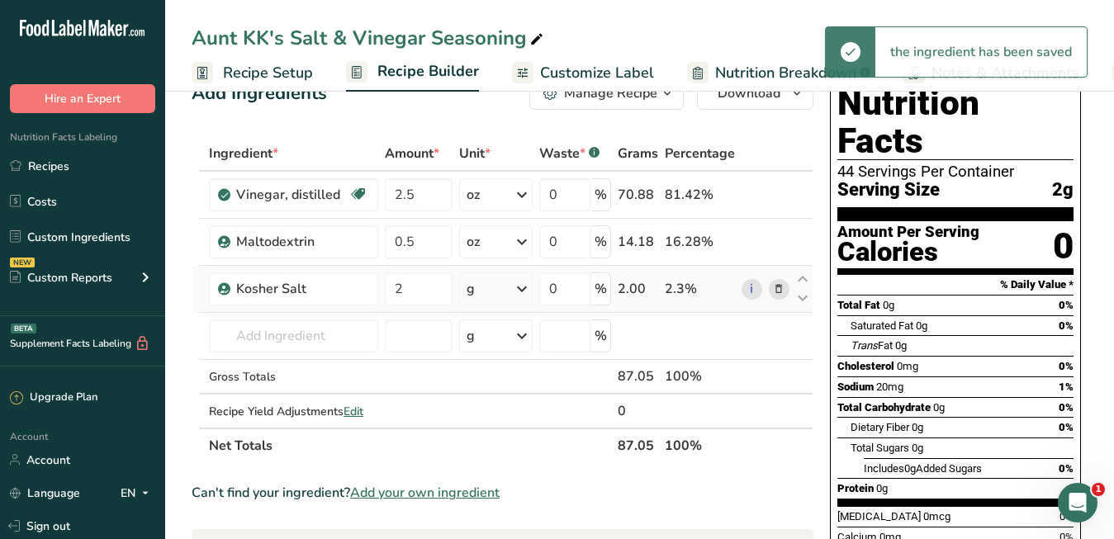
click at [524, 292] on icon at bounding box center [522, 289] width 20 height 30
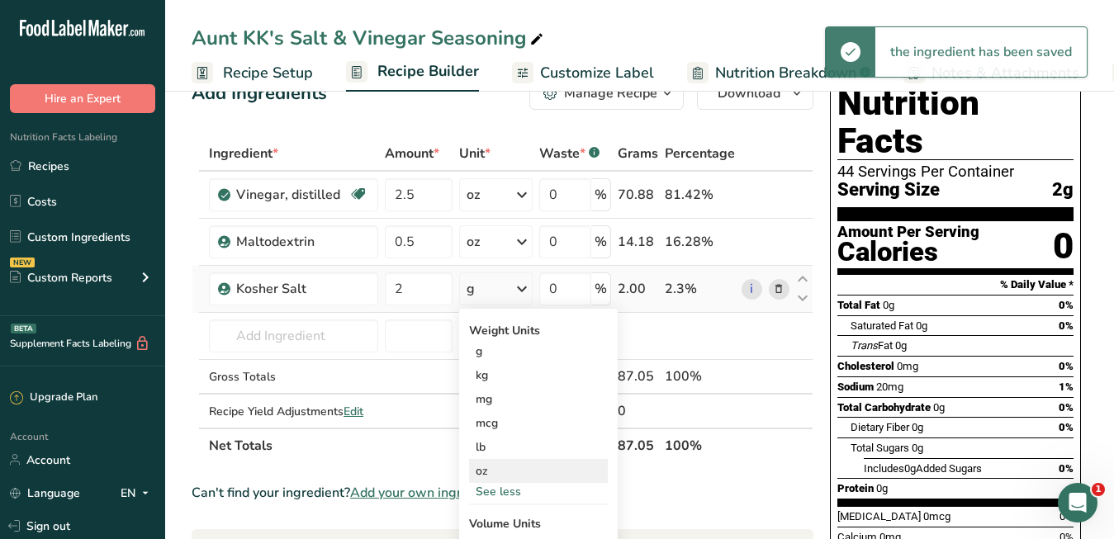
click at [495, 471] on div "oz" at bounding box center [538, 471] width 139 height 24
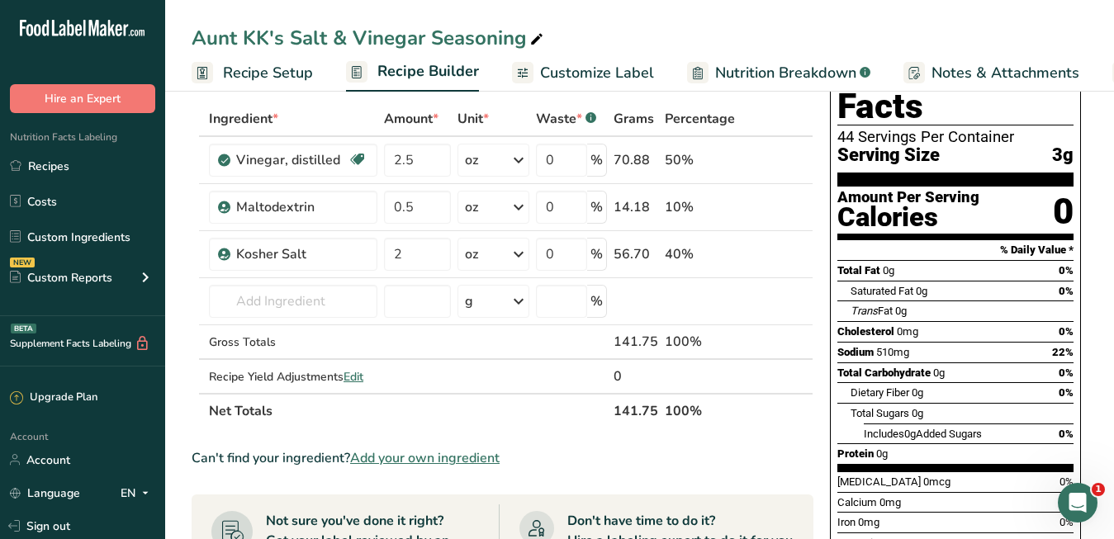
scroll to position [83, 0]
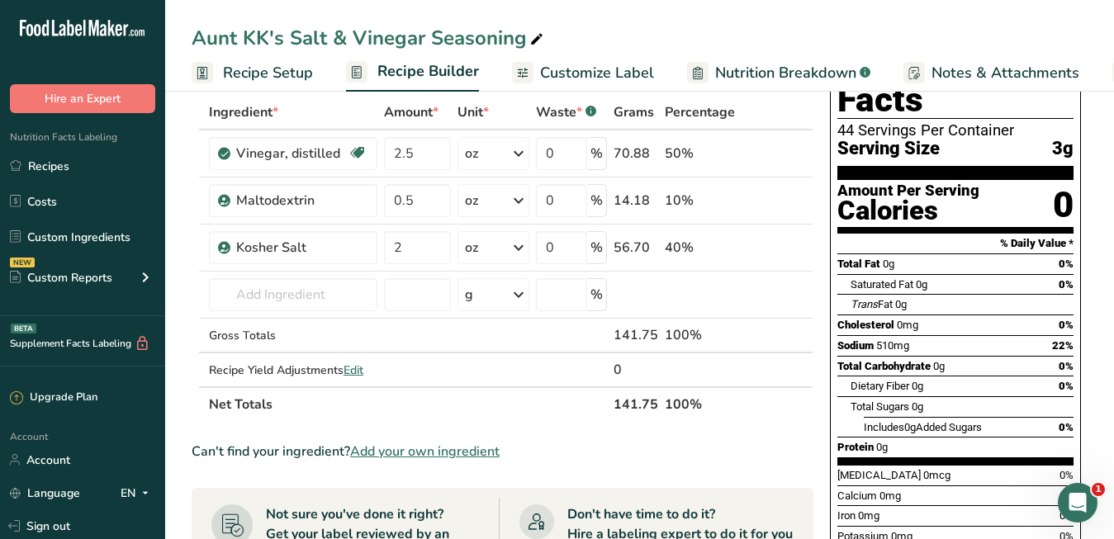
click at [294, 77] on span "Recipe Setup" at bounding box center [268, 73] width 90 height 22
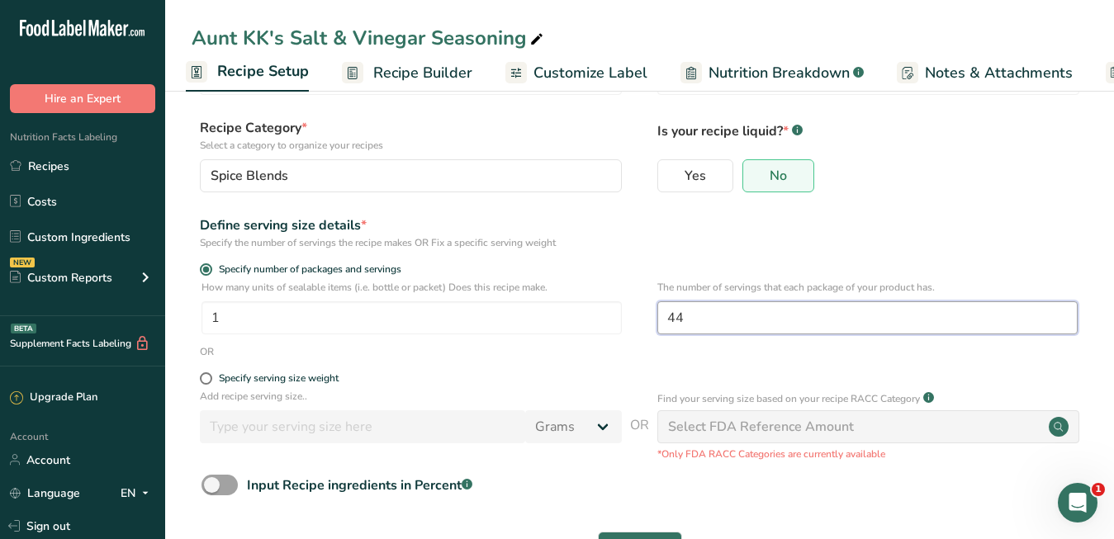
drag, startPoint x: 698, startPoint y: 324, endPoint x: 657, endPoint y: 320, distance: 40.7
click at [658, 320] on input "44" at bounding box center [867, 317] width 420 height 33
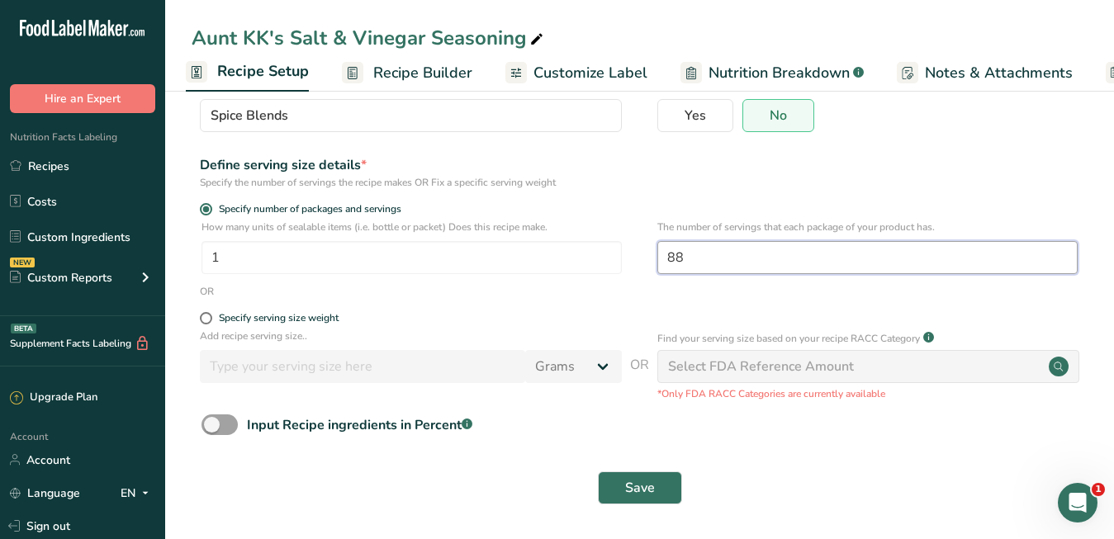
scroll to position [145, 0]
type input "88"
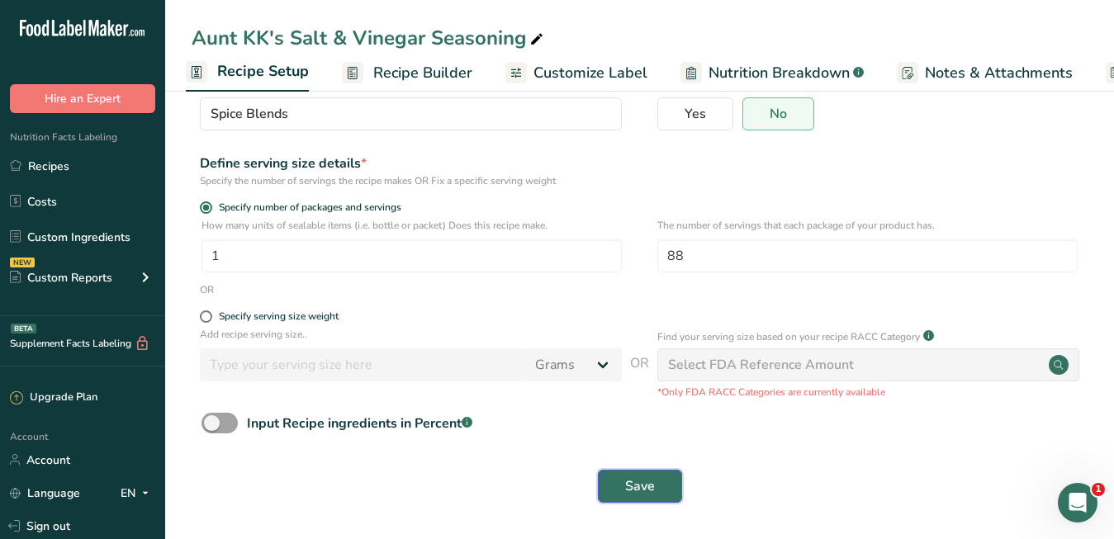
click at [670, 475] on button "Save" at bounding box center [640, 486] width 84 height 33
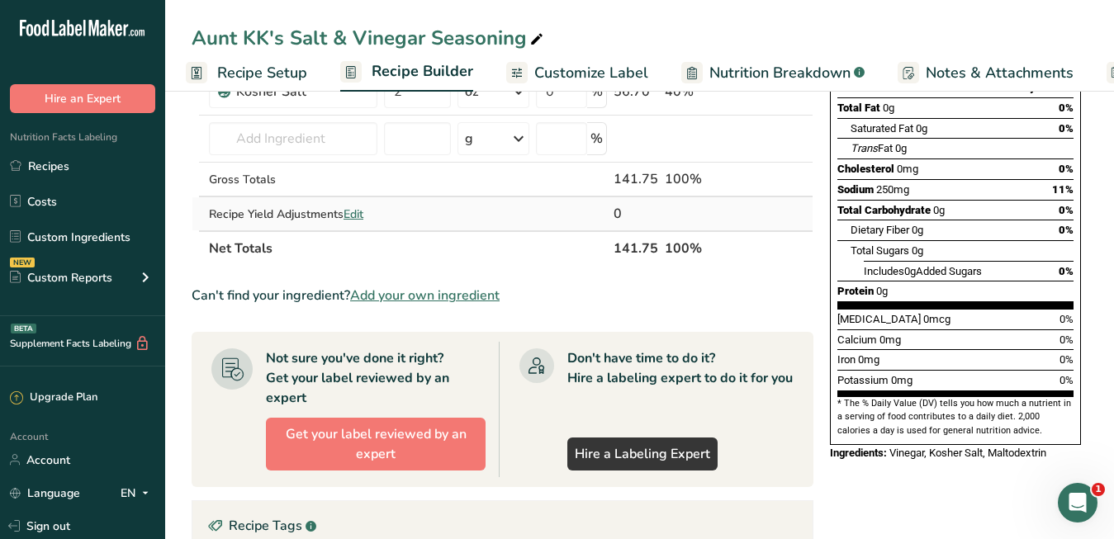
scroll to position [246, 0]
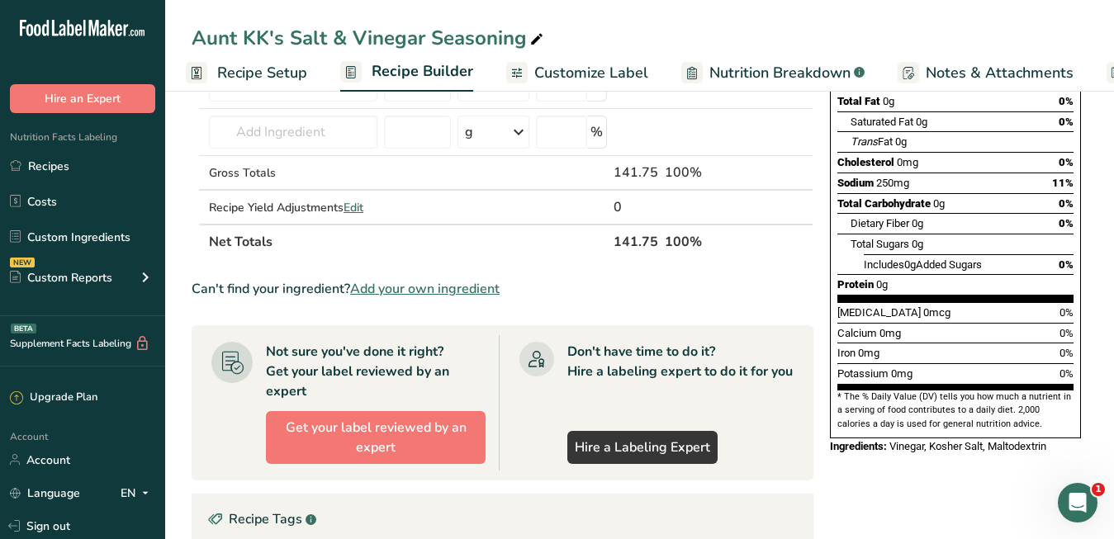
click at [599, 69] on span "Customize Label" at bounding box center [591, 73] width 114 height 22
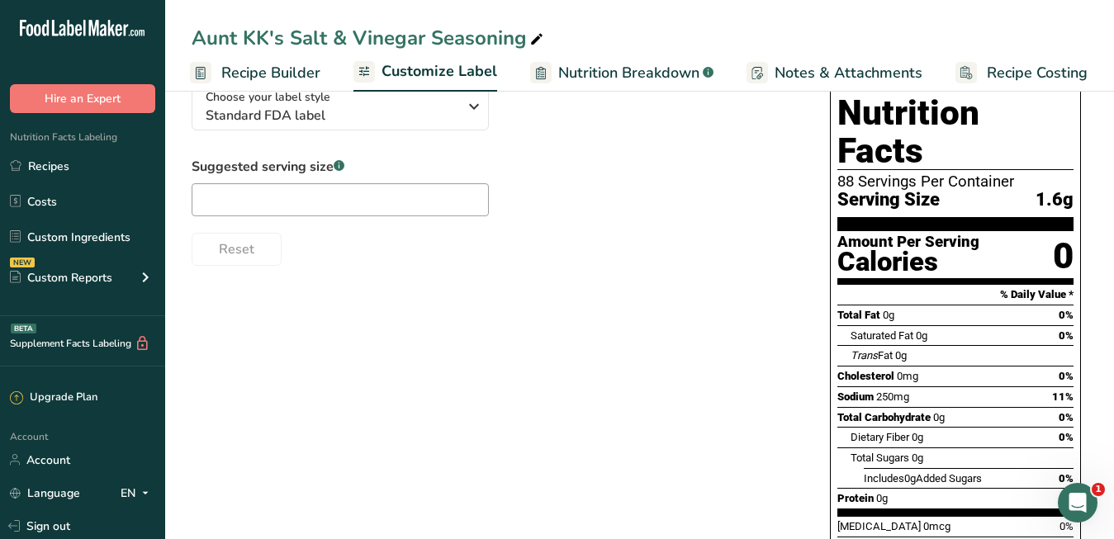
scroll to position [107, 0]
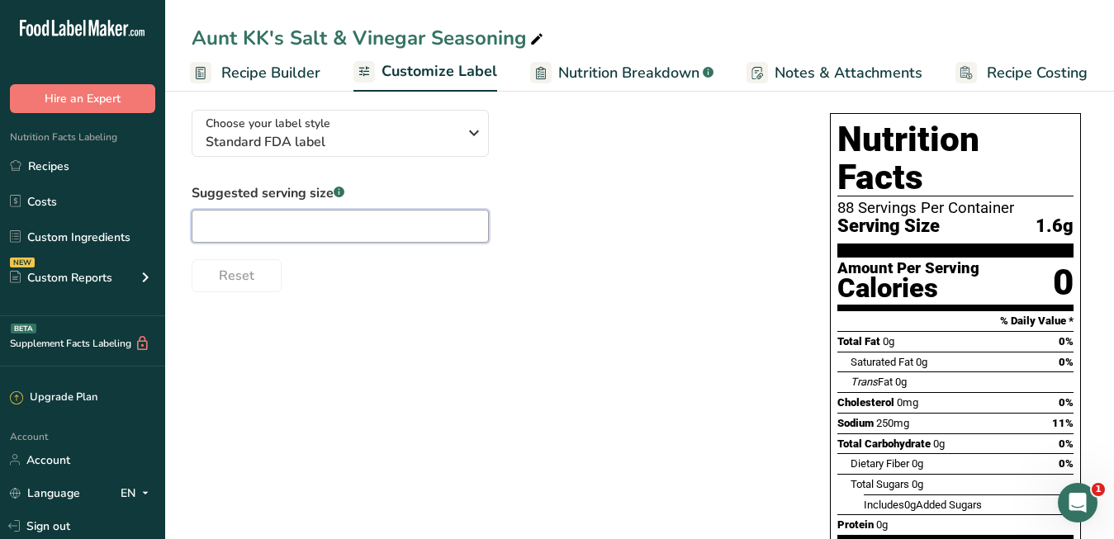
click at [404, 232] on input "text" at bounding box center [340, 226] width 297 height 33
type input "1/2 tsp"
click at [429, 344] on div "Choose your label style Standard FDA label USA (FDA) Standard FDA label Tabular…" at bounding box center [640, 404] width 896 height 615
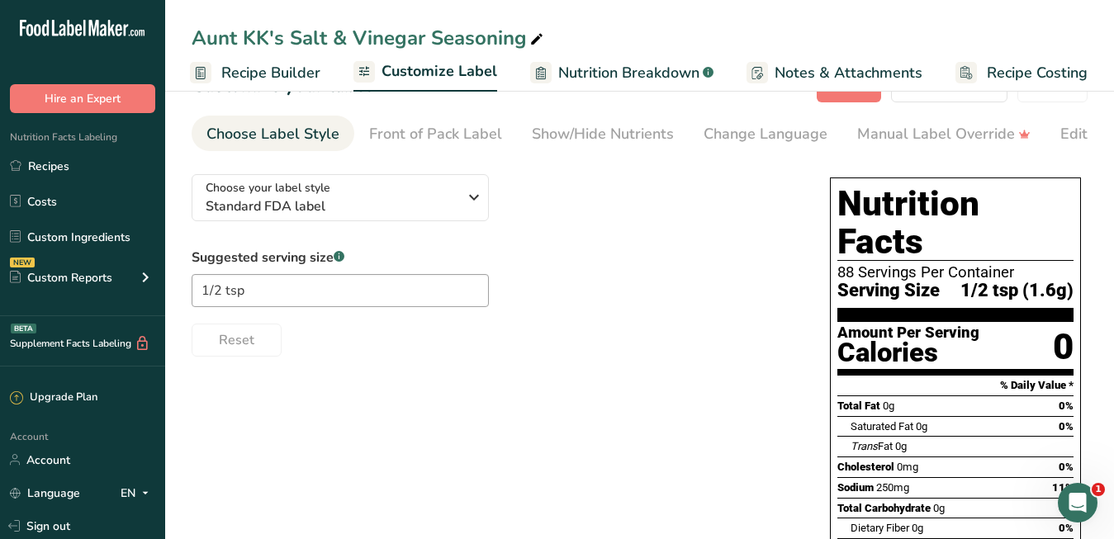
scroll to position [0, 0]
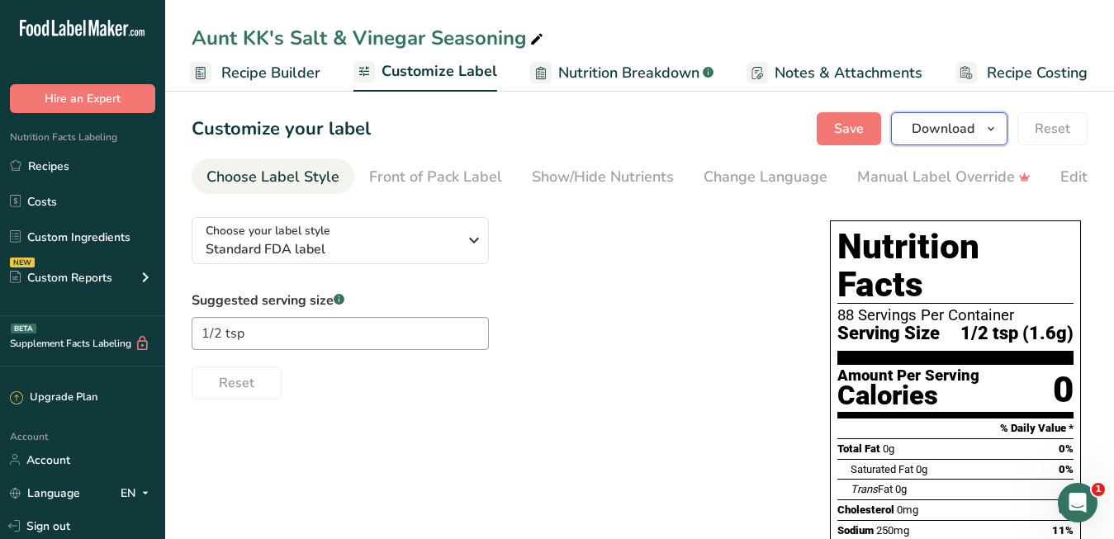
click at [984, 124] on span "button" at bounding box center [991, 129] width 20 height 20
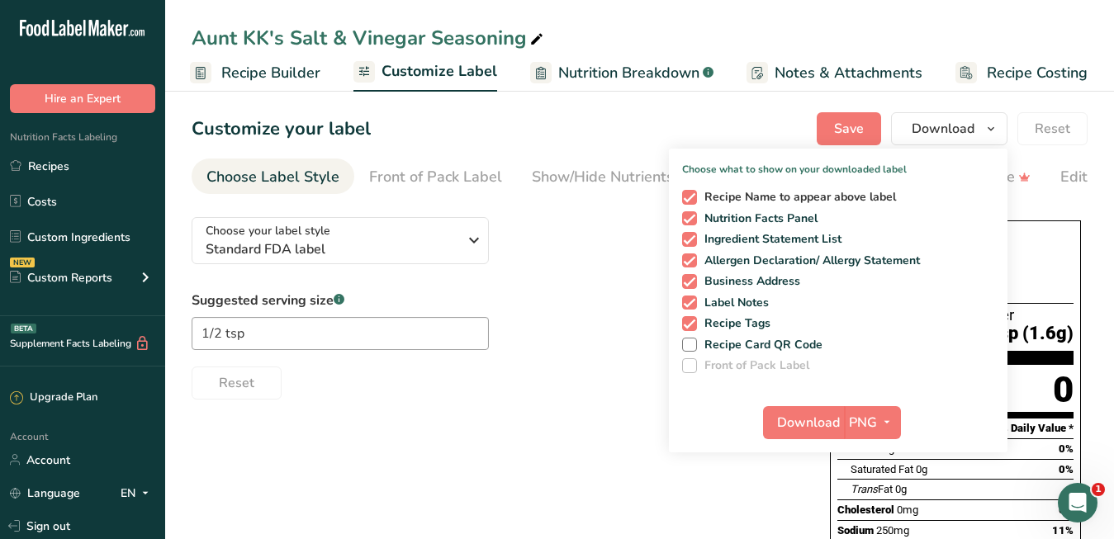
click at [695, 194] on span at bounding box center [689, 197] width 15 height 15
click at [693, 194] on input "Recipe Name to appear above label" at bounding box center [687, 197] width 11 height 11
checkbox input "false"
click at [694, 240] on span at bounding box center [689, 239] width 15 height 15
click at [693, 240] on input "Ingredient Statement List" at bounding box center [687, 239] width 11 height 11
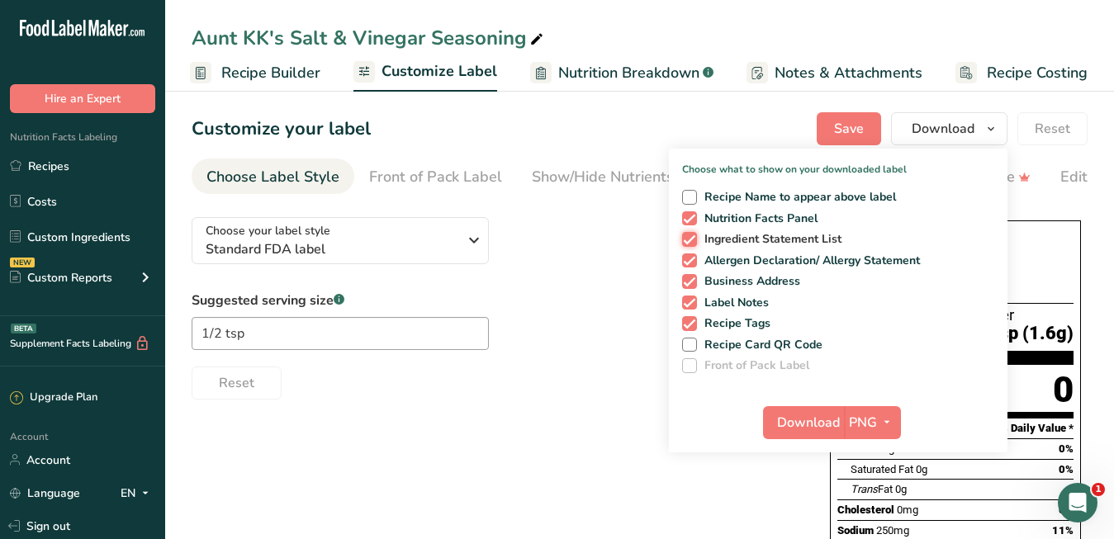
checkbox input "false"
click at [694, 260] on span at bounding box center [689, 260] width 15 height 15
click at [693, 260] on input "Allergen Declaration/ Allergy Statement" at bounding box center [687, 260] width 11 height 11
checkbox input "false"
click at [692, 282] on span at bounding box center [689, 281] width 15 height 15
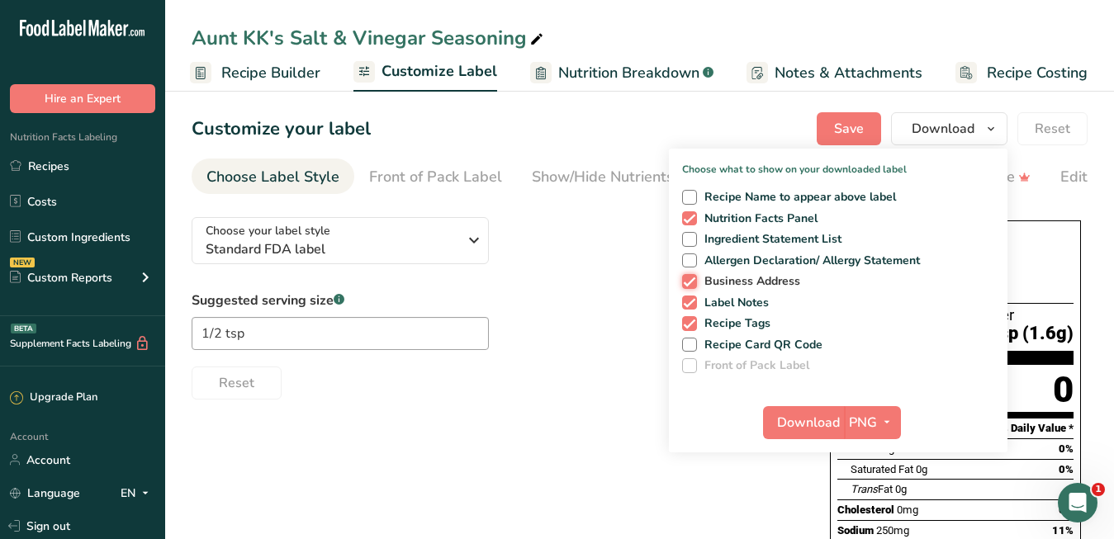
click at [692, 282] on input "Business Address" at bounding box center [687, 281] width 11 height 11
checkbox input "false"
click at [694, 300] on span at bounding box center [689, 303] width 15 height 15
click at [693, 300] on input "Label Notes" at bounding box center [687, 302] width 11 height 11
checkbox input "false"
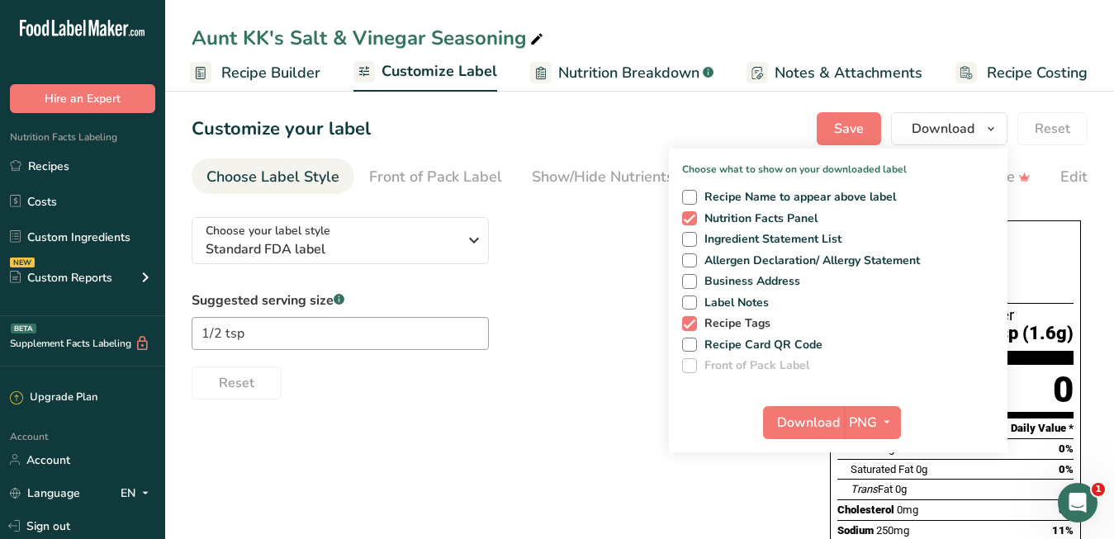
click at [694, 322] on span at bounding box center [689, 323] width 15 height 15
click at [693, 322] on input "Recipe Tags" at bounding box center [687, 323] width 11 height 11
checkbox input "false"
click at [795, 413] on span "Download" at bounding box center [808, 423] width 63 height 20
click at [85, 168] on link "Recipes" at bounding box center [82, 165] width 165 height 31
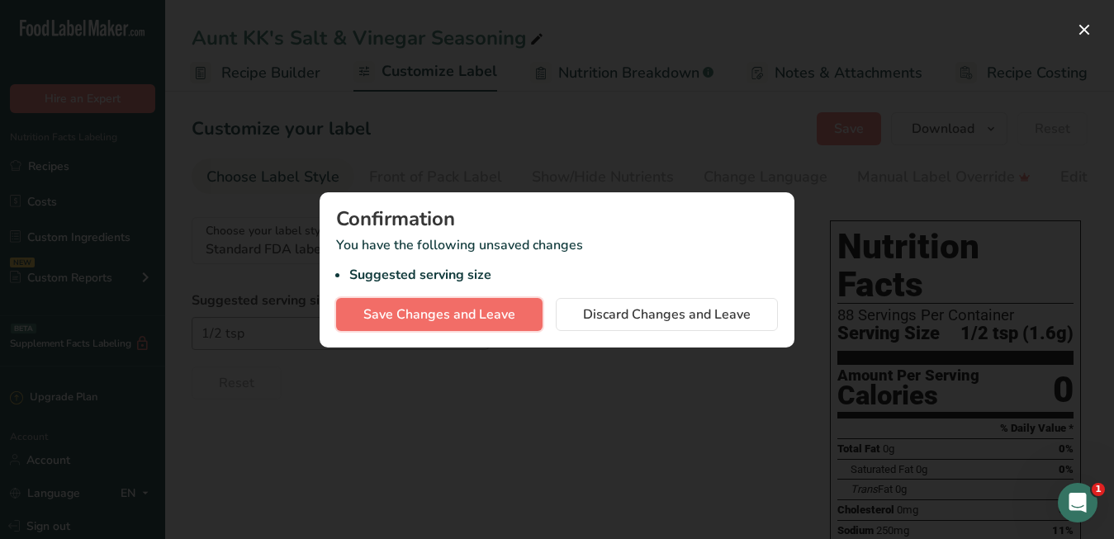
click at [443, 316] on span "Save Changes and Leave" at bounding box center [439, 315] width 152 height 20
